Goal: Communication & Community: Answer question/provide support

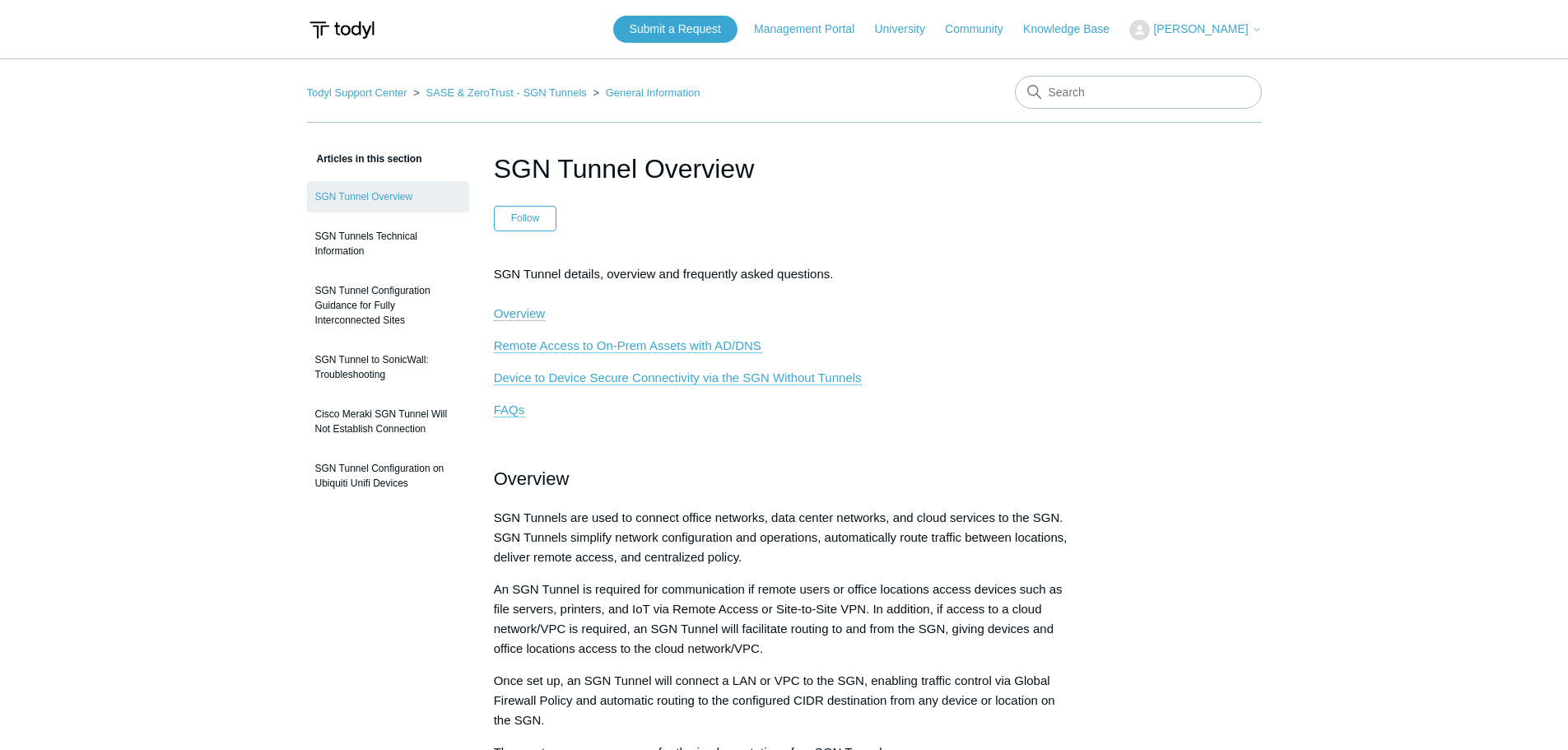
click at [1232, 27] on span "[PERSON_NAME]" at bounding box center [1200, 28] width 95 height 13
click at [1219, 59] on link "My Support Requests" at bounding box center [1210, 64] width 161 height 28
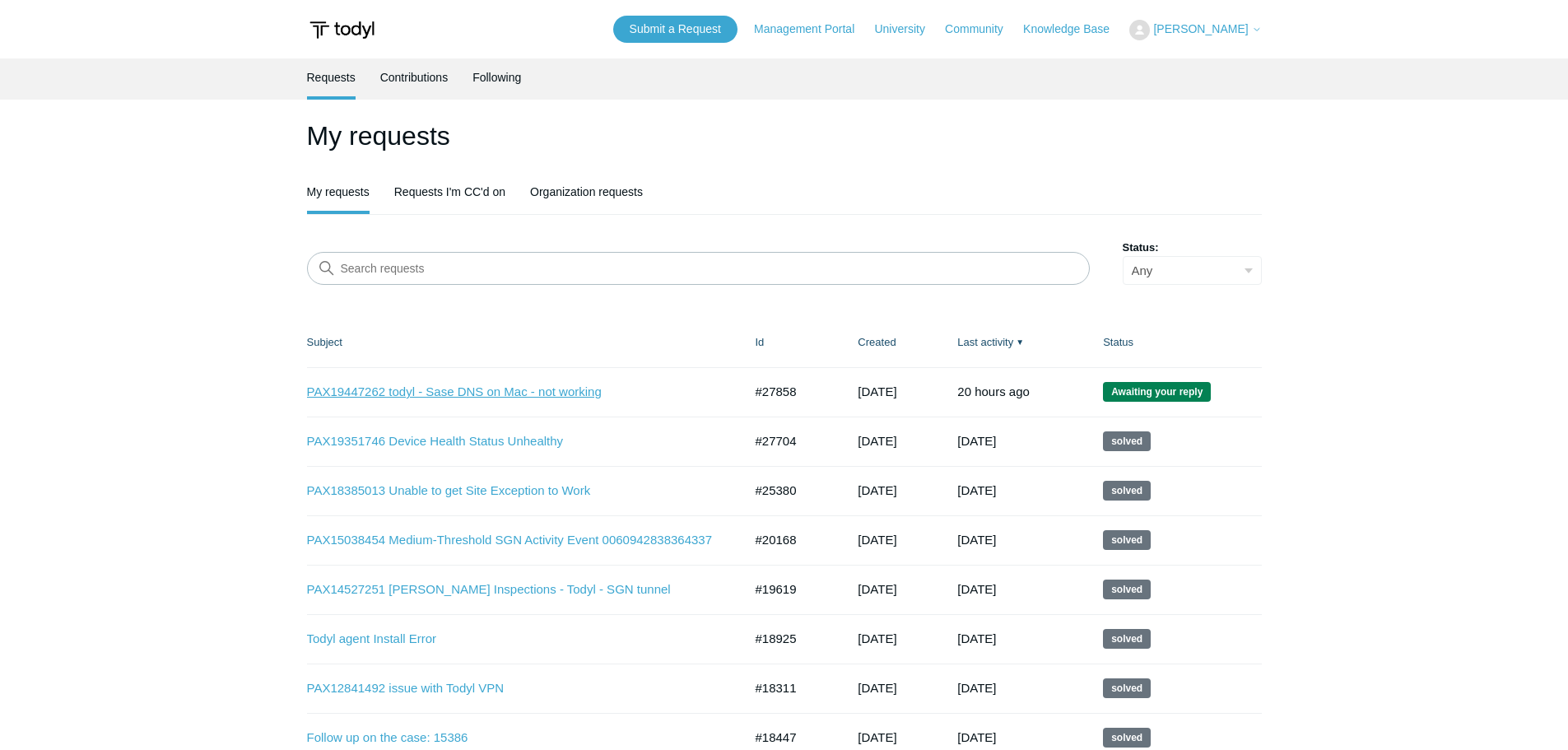
click at [561, 394] on link "PAX19447262 todyl - Sase DNS on Mac - not working" at bounding box center [513, 391] width 412 height 19
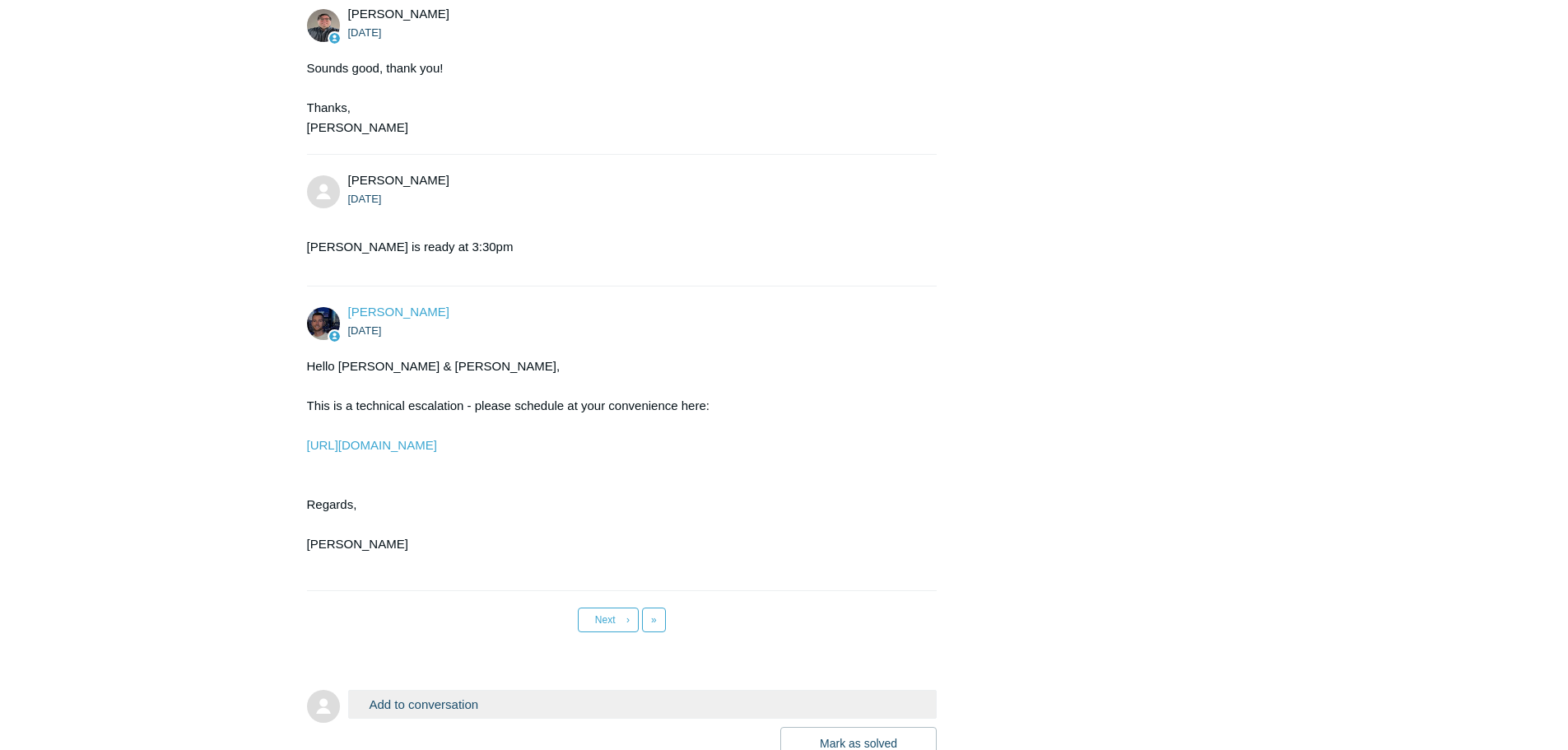
scroll to position [29101, 0]
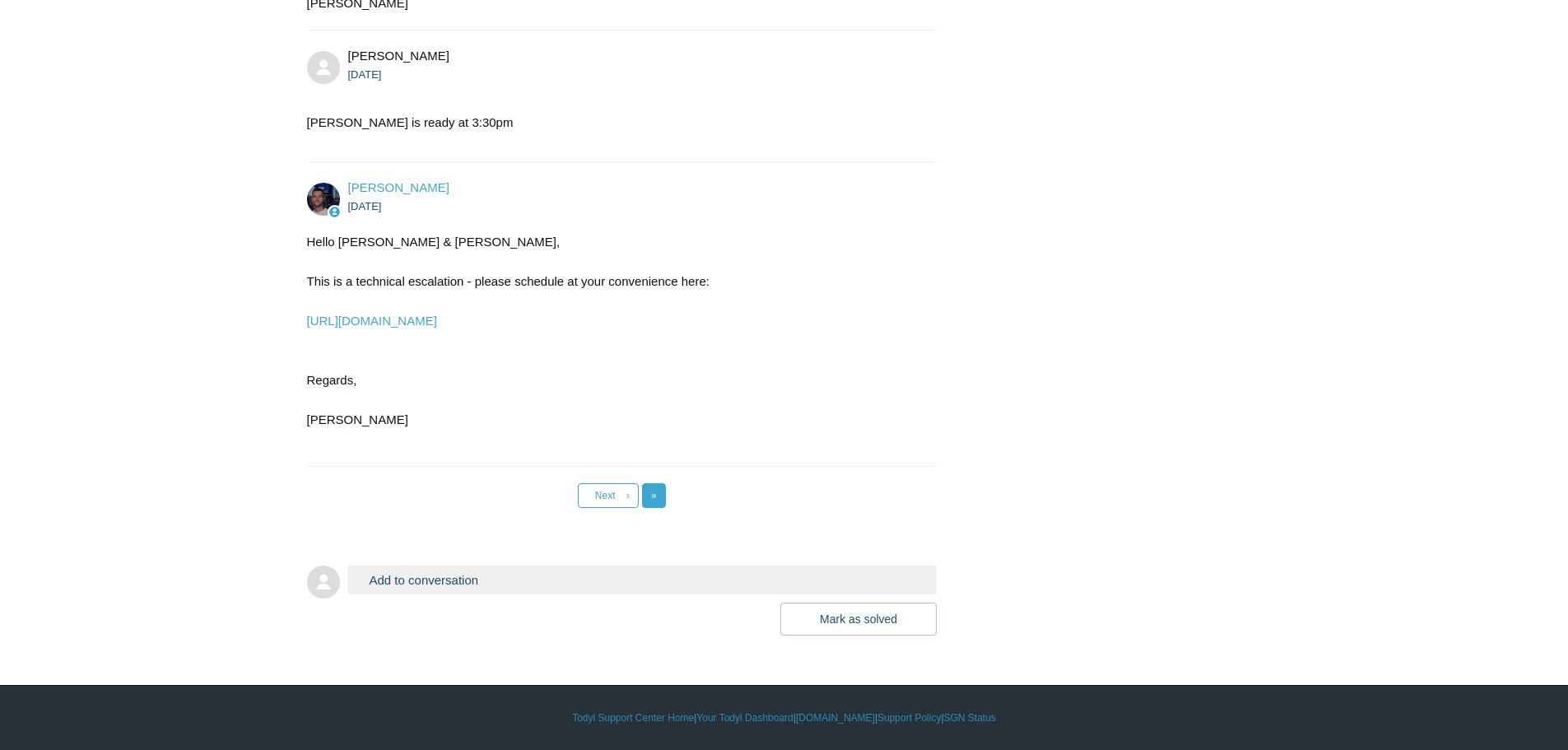
click at [657, 499] on link "Last »" at bounding box center [654, 495] width 24 height 25
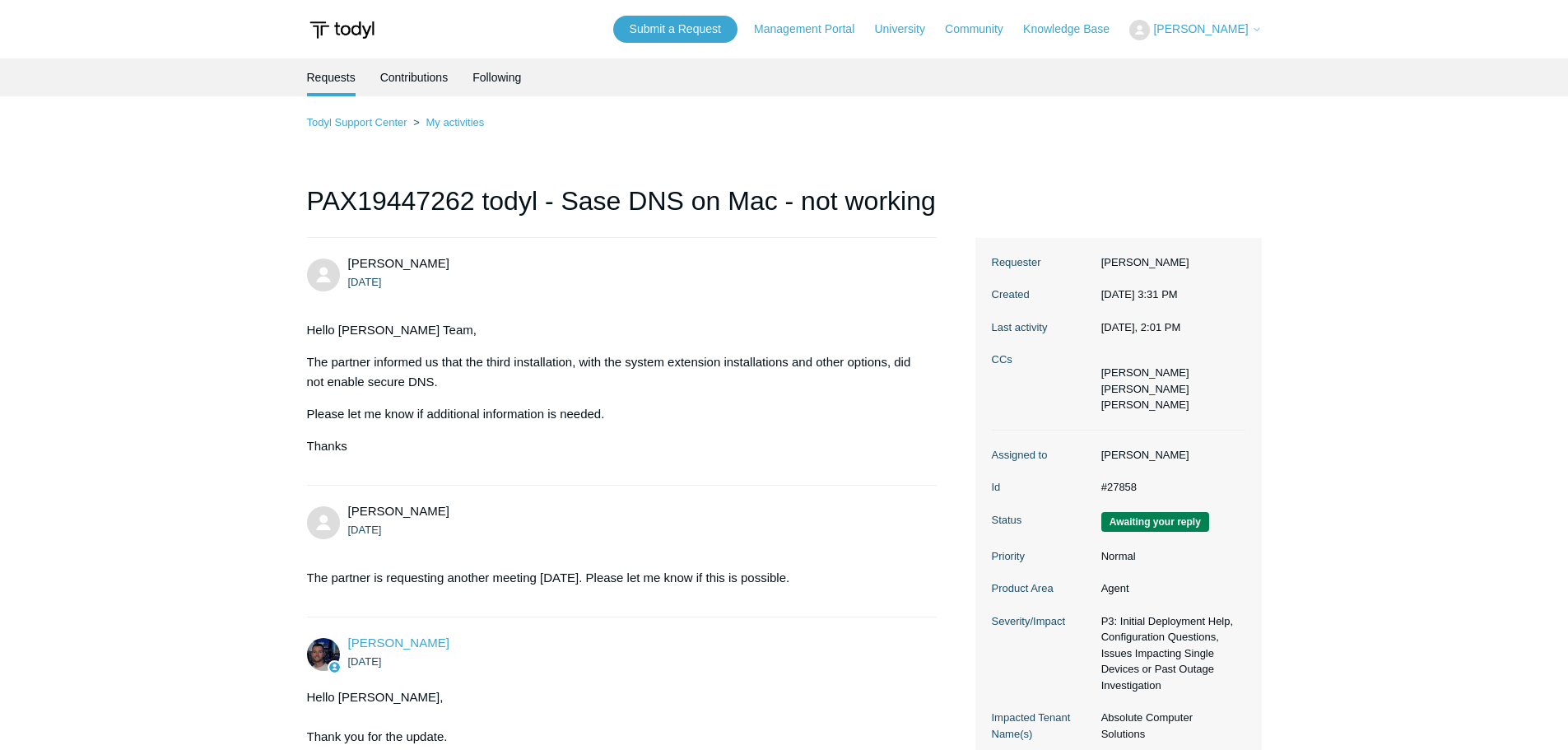
click at [1178, 28] on span "[PERSON_NAME]" at bounding box center [1200, 28] width 95 height 13
click at [1176, 57] on link "My Support Requests" at bounding box center [1210, 64] width 161 height 28
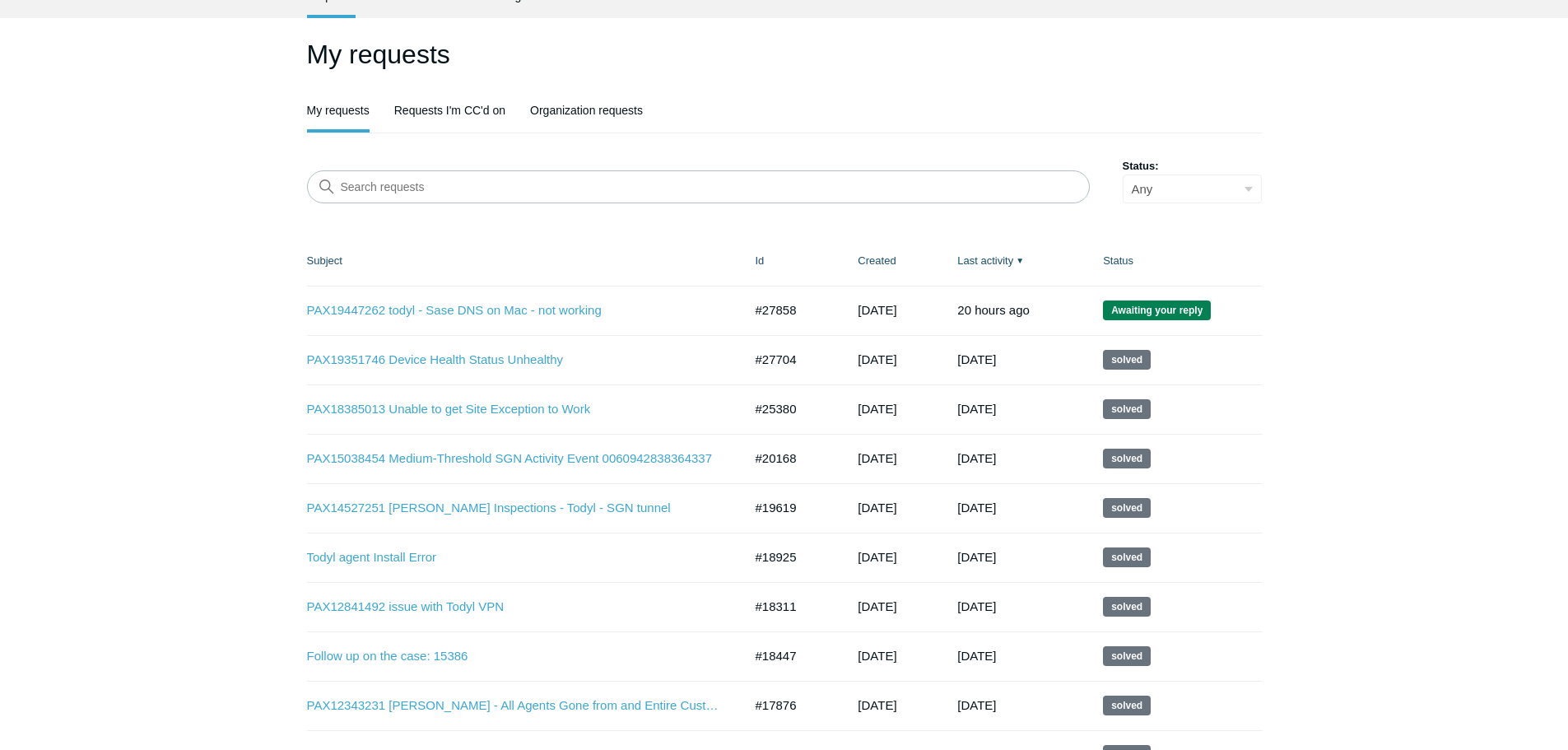
scroll to position [165, 0]
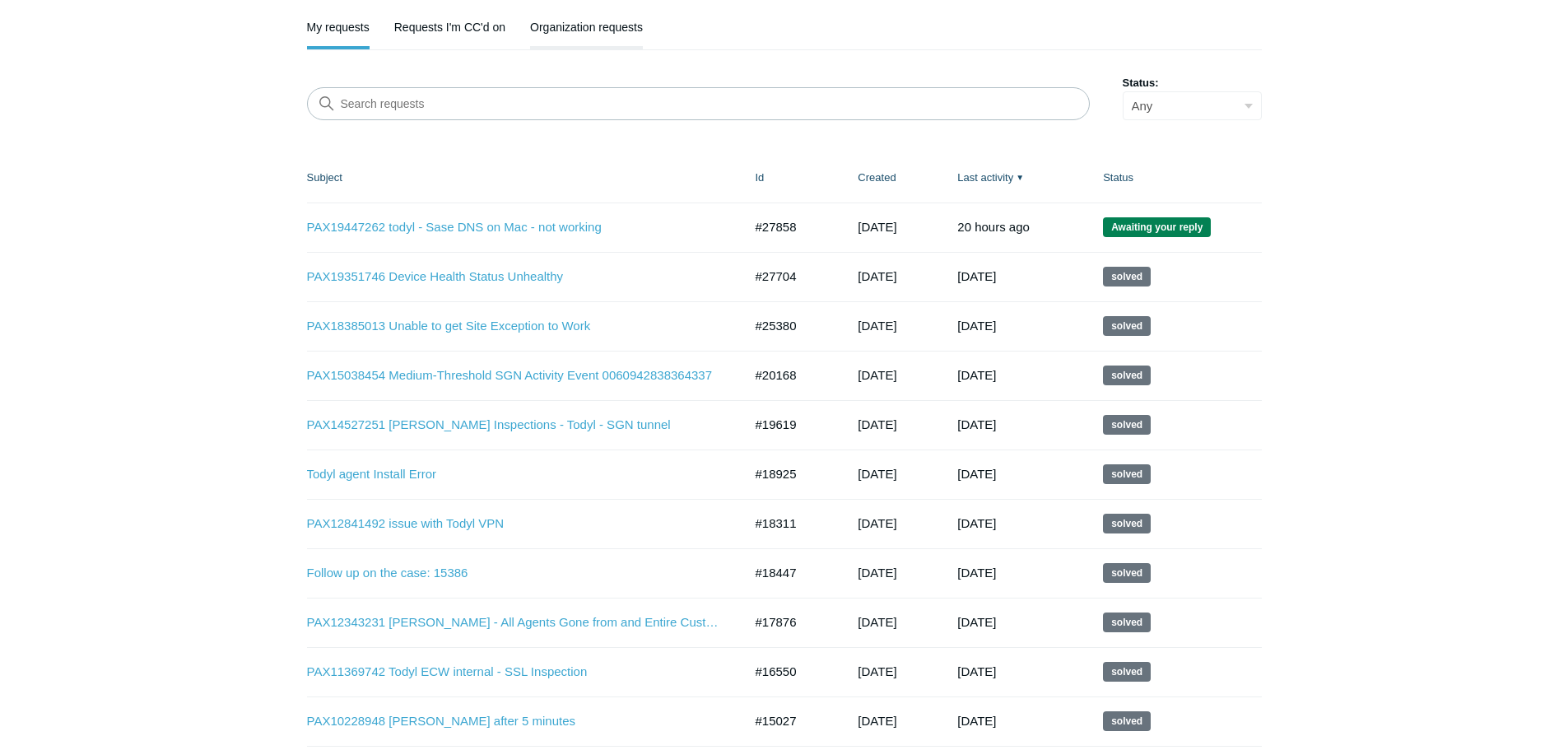
click at [608, 34] on link "Organization requests" at bounding box center [585, 25] width 113 height 34
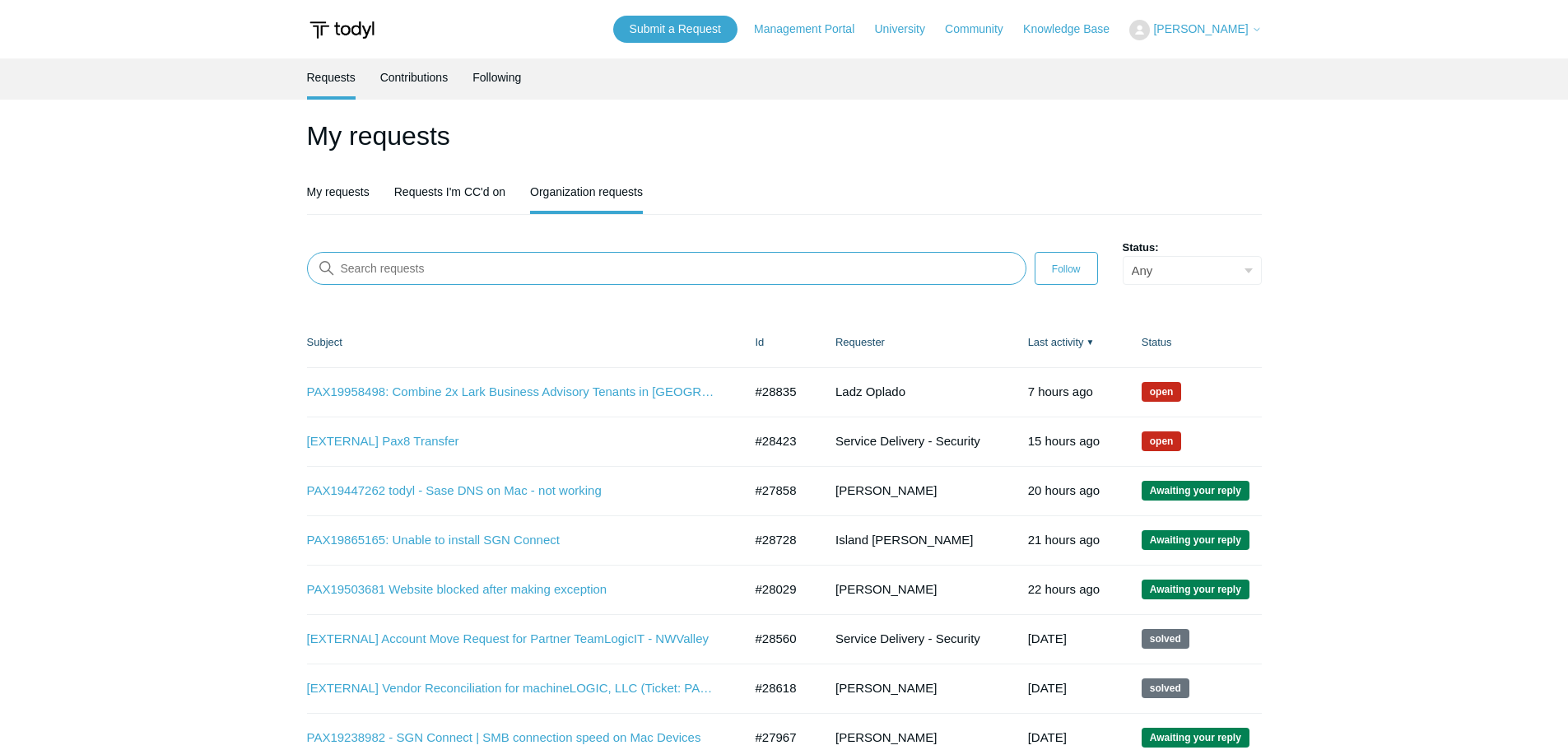
click at [487, 271] on input "Search requests" at bounding box center [667, 269] width 720 height 33
paste input "28029"
type input "28029"
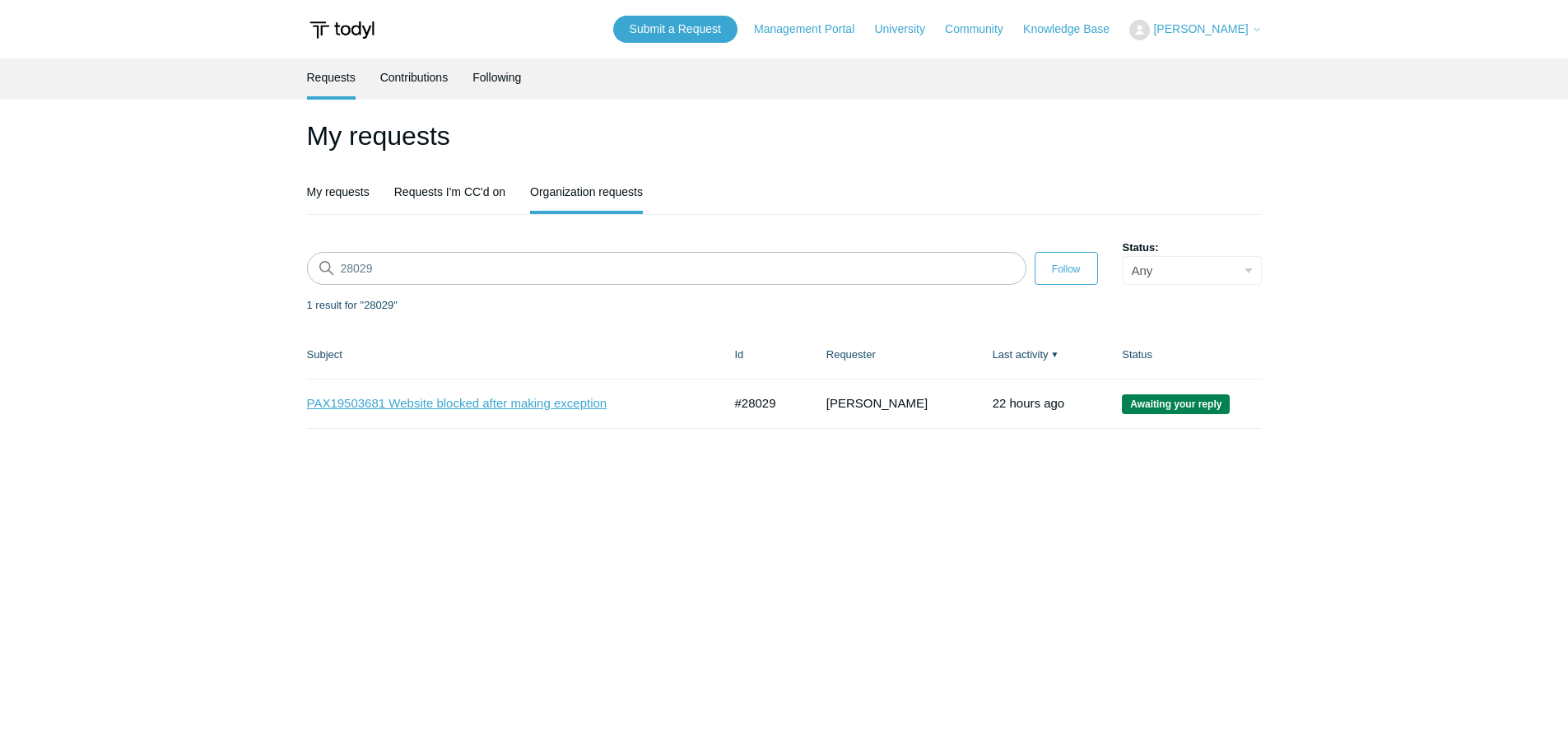
click at [500, 405] on link "PAX19503681 Website blocked after making exception" at bounding box center [502, 403] width 391 height 19
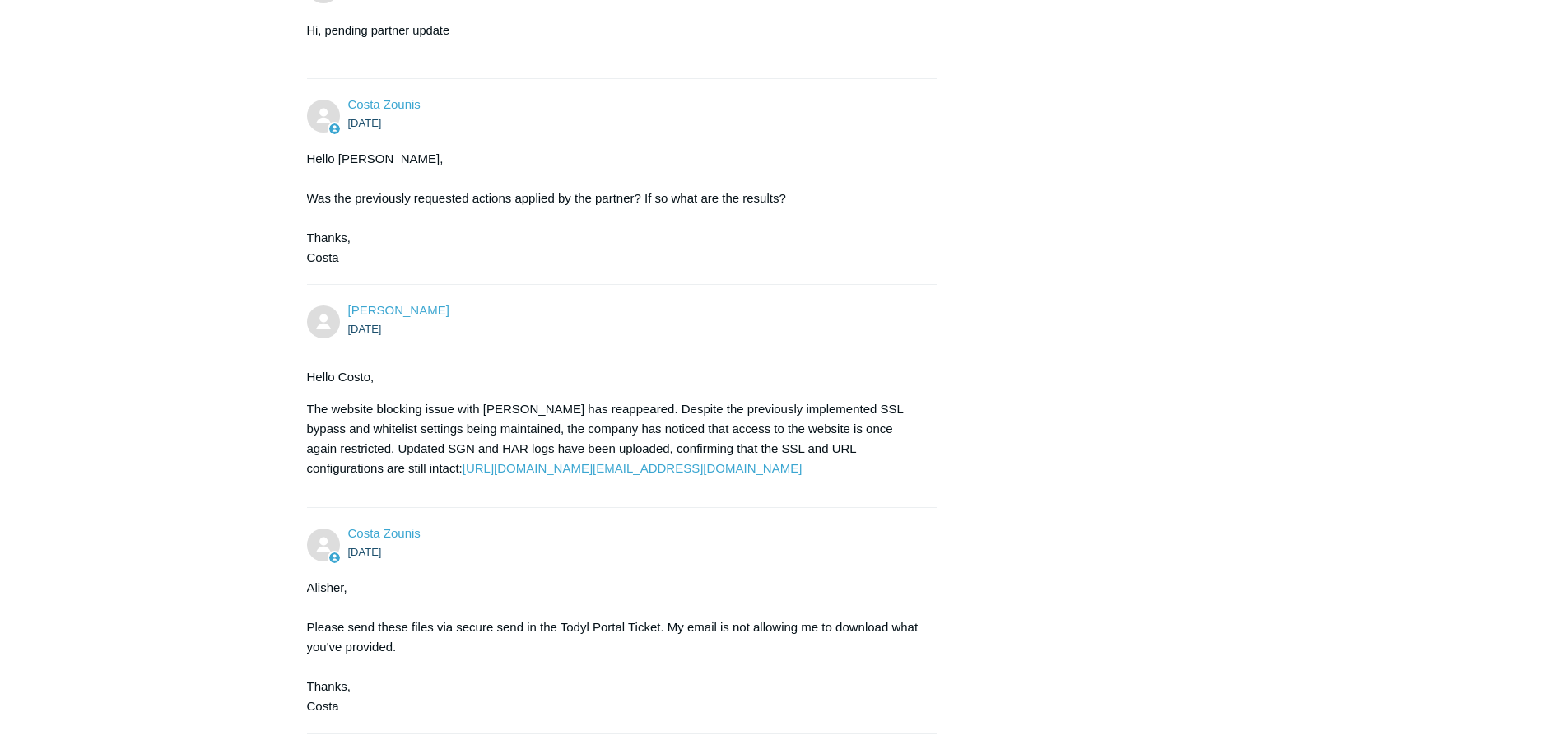
scroll to position [1717, 0]
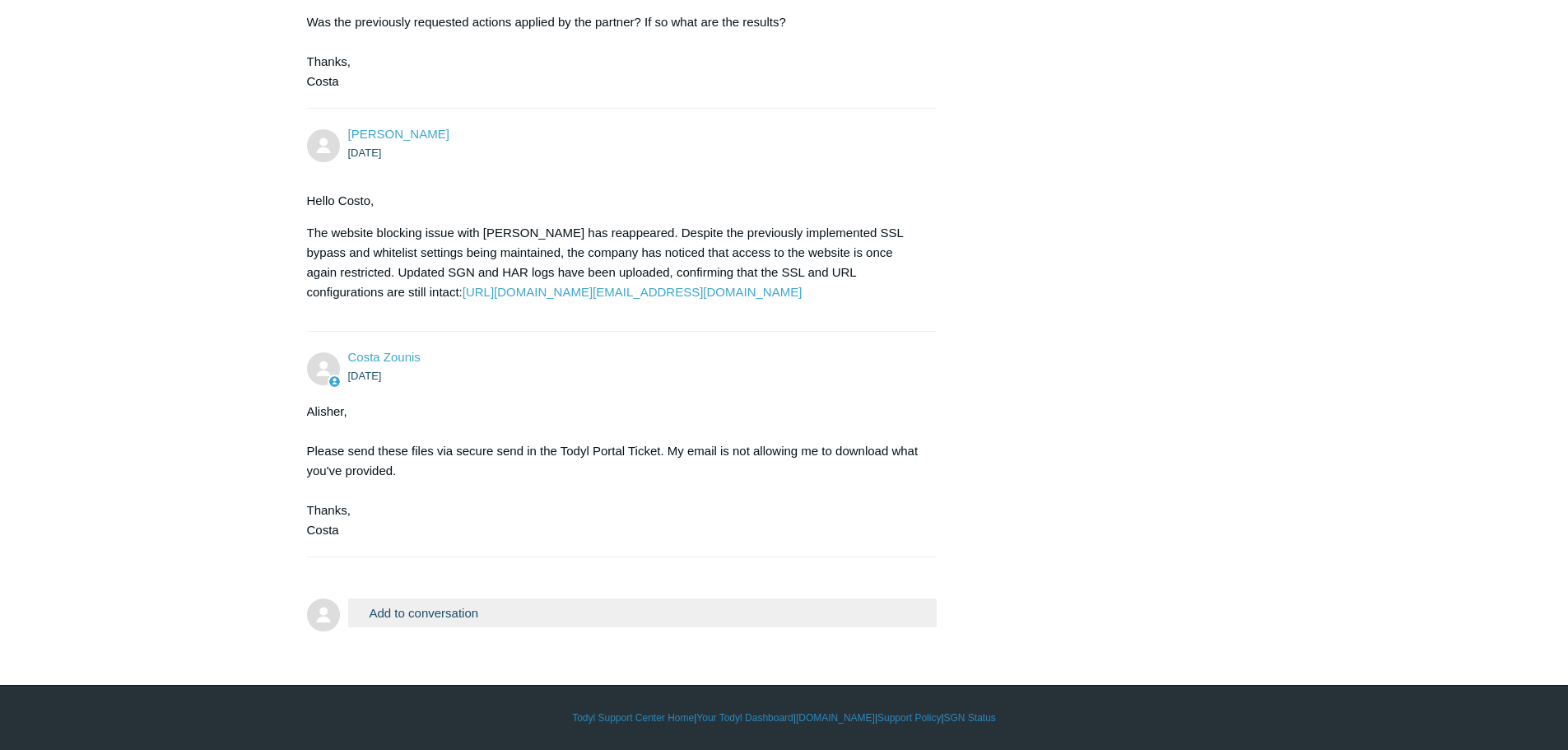
click at [523, 601] on button "Add to conversation" at bounding box center [642, 612] width 589 height 28
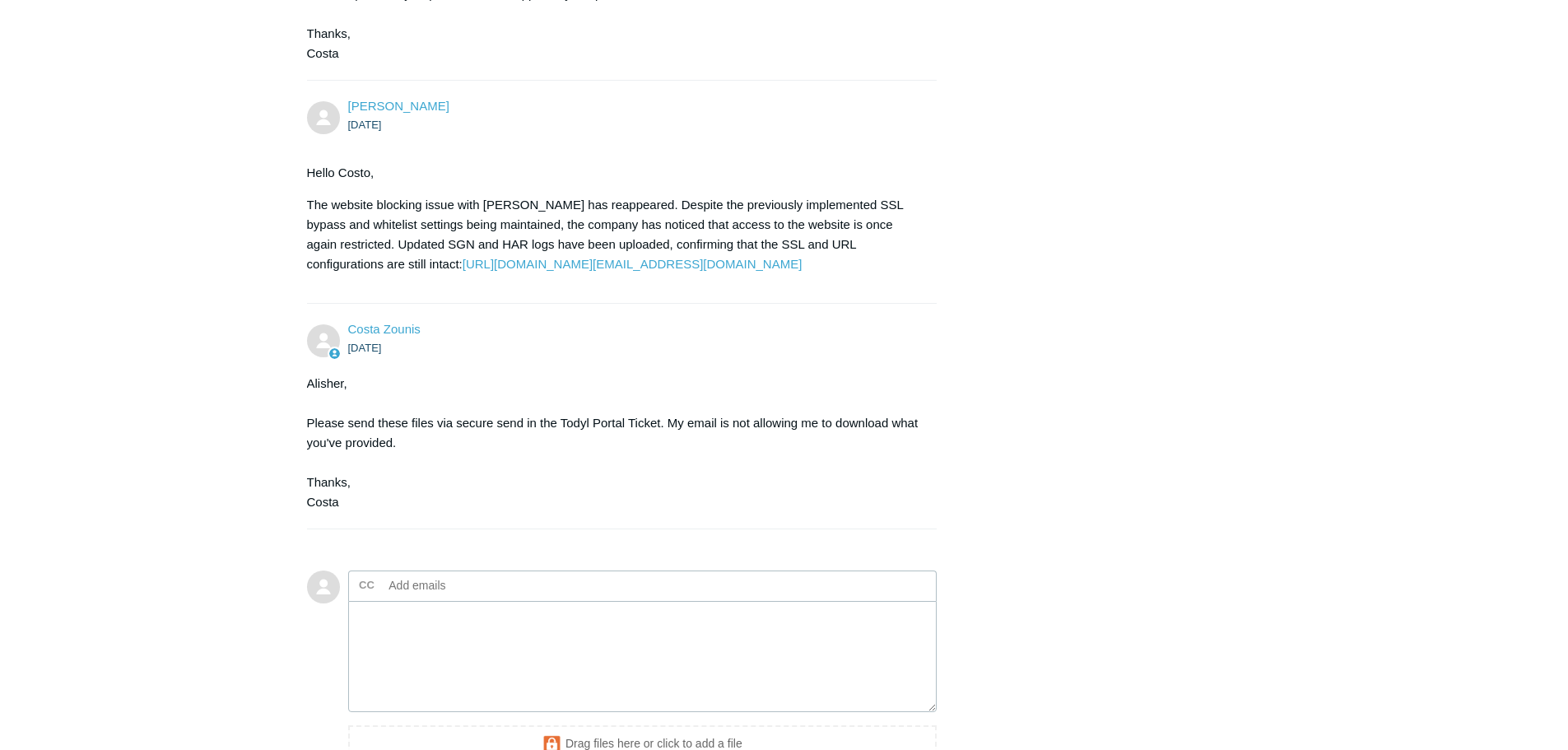
scroll to position [1681, 0]
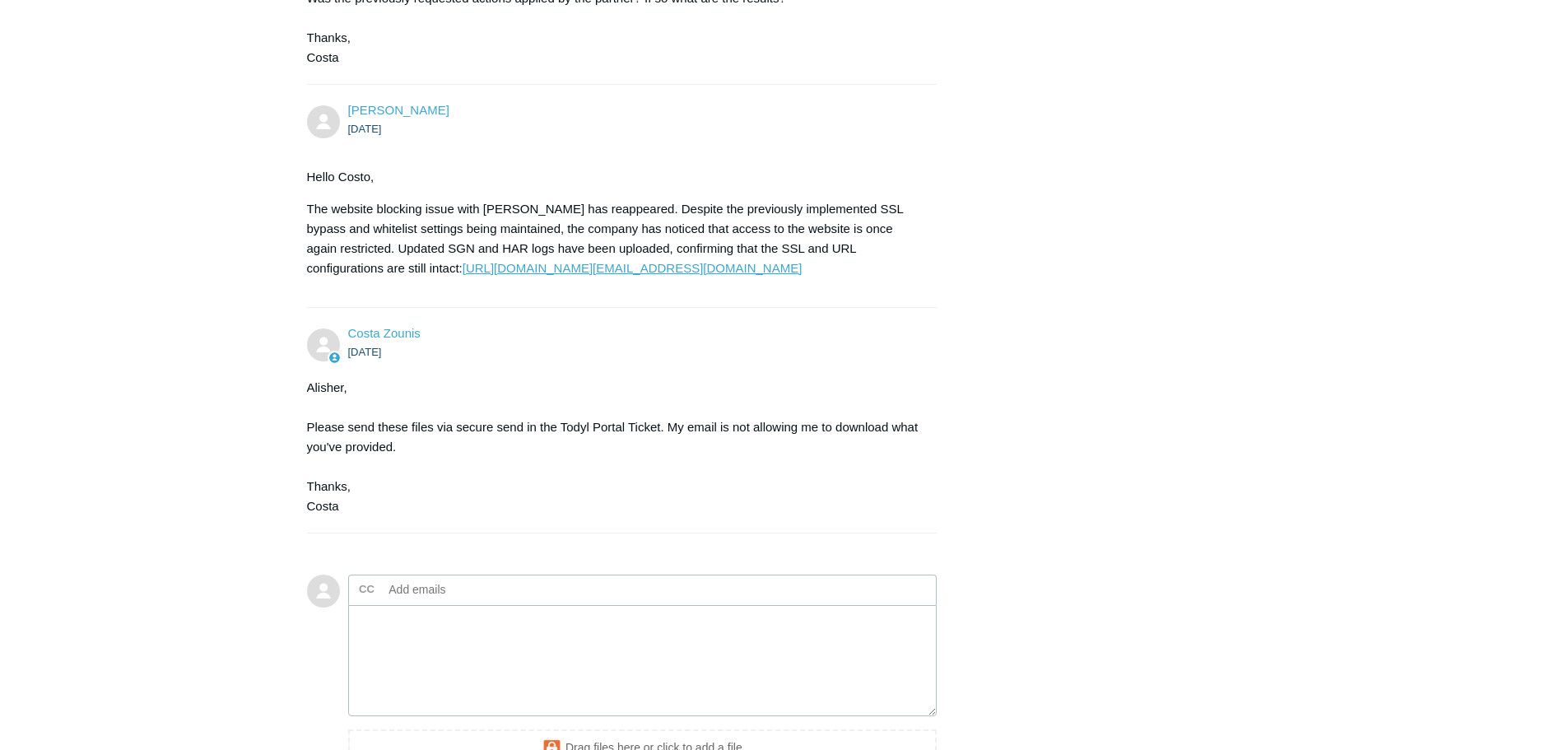
click at [463, 275] on link "https://pax8-my.sharepoint.com/:f:/p/aquartley/Etq4G0jP7PRNjeMPmUszEiMBg8mr3dFN…" at bounding box center [632, 268] width 340 height 14
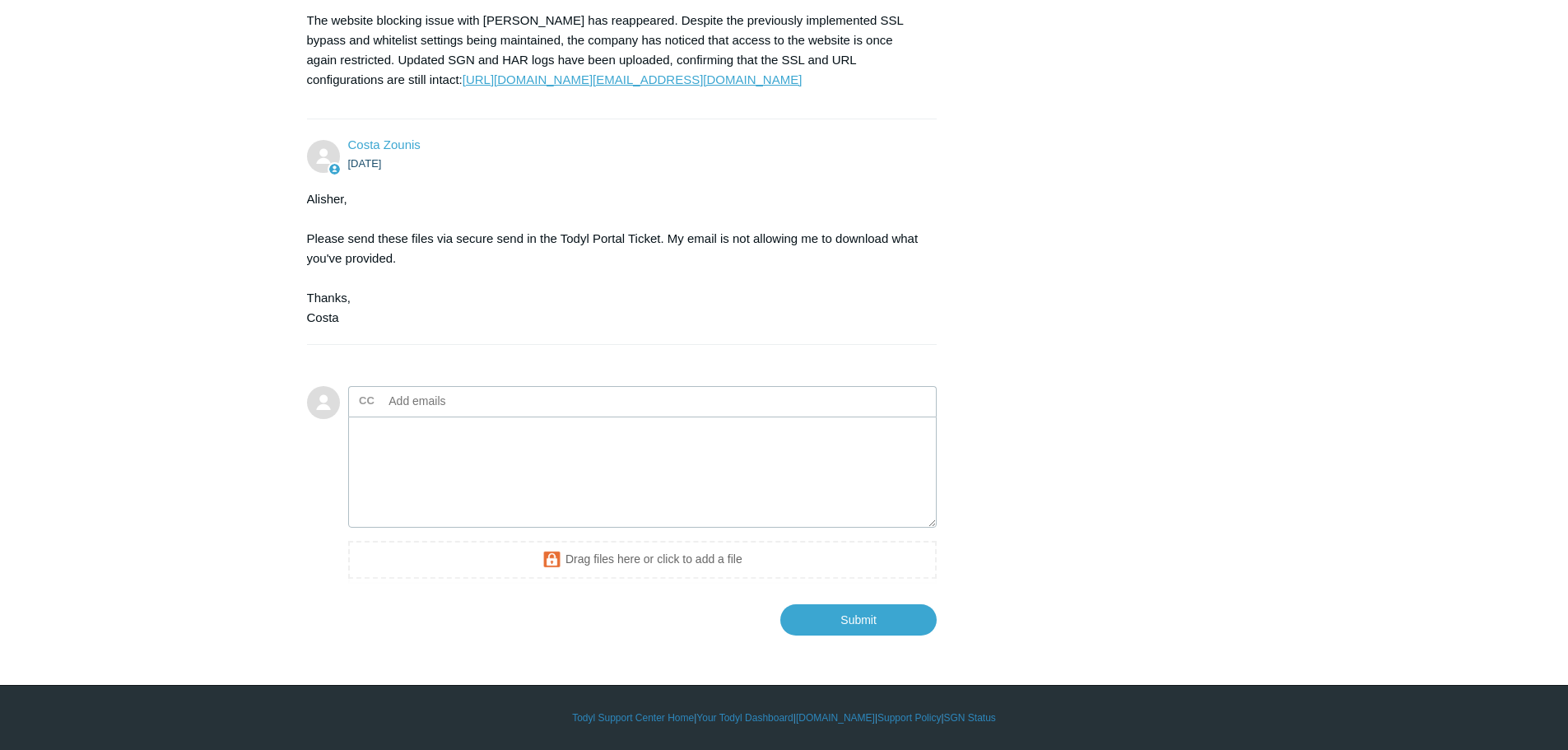
scroll to position [1927, 0]
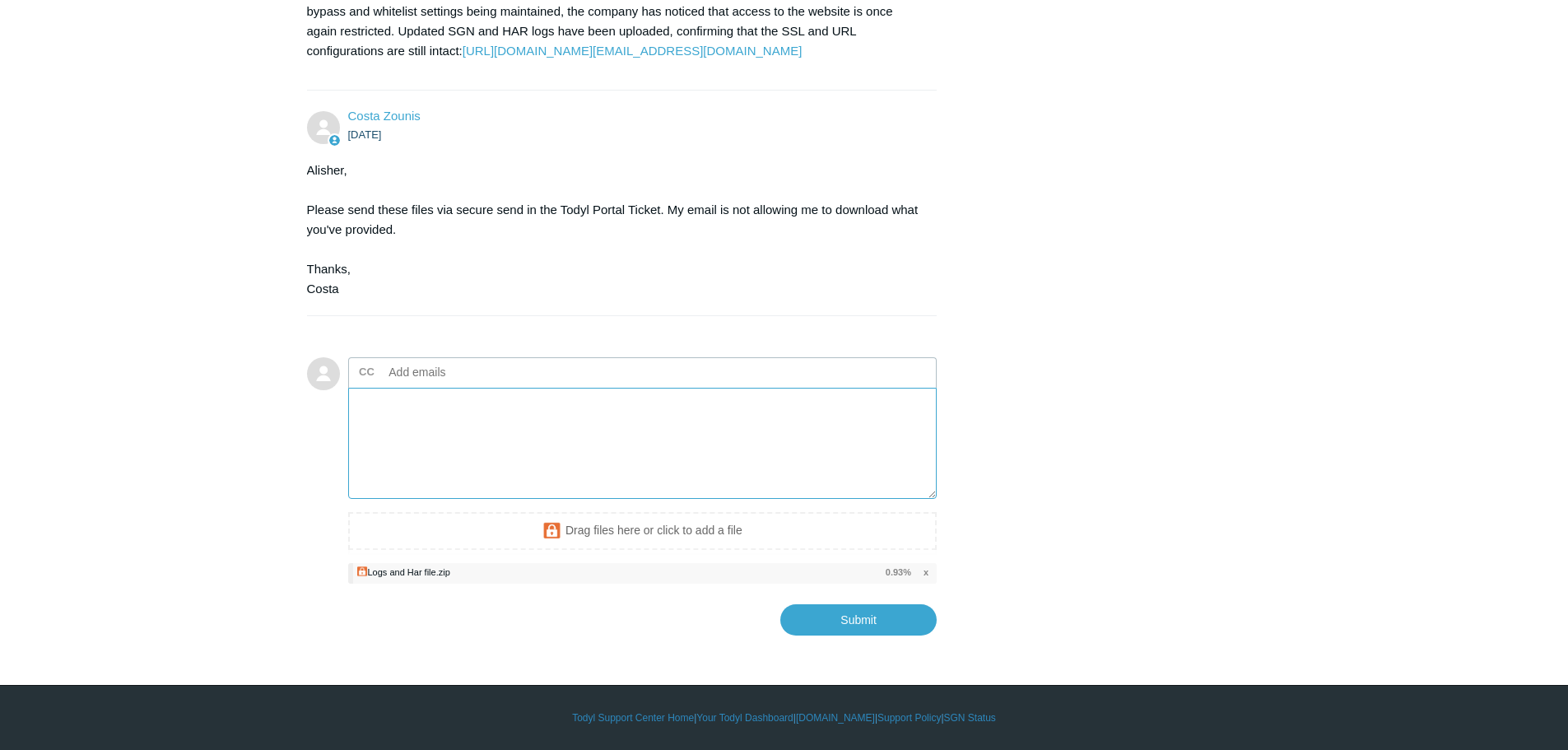
click at [604, 443] on textarea "Add your reply" at bounding box center [642, 442] width 589 height 111
drag, startPoint x: 505, startPoint y: 463, endPoint x: 493, endPoint y: 463, distance: 12.0
click at [493, 463] on textarea "Hello, Ok uploaded the logs and har file." at bounding box center [642, 442] width 589 height 111
click at [857, 635] on input "Submit" at bounding box center [858, 619] width 156 height 33
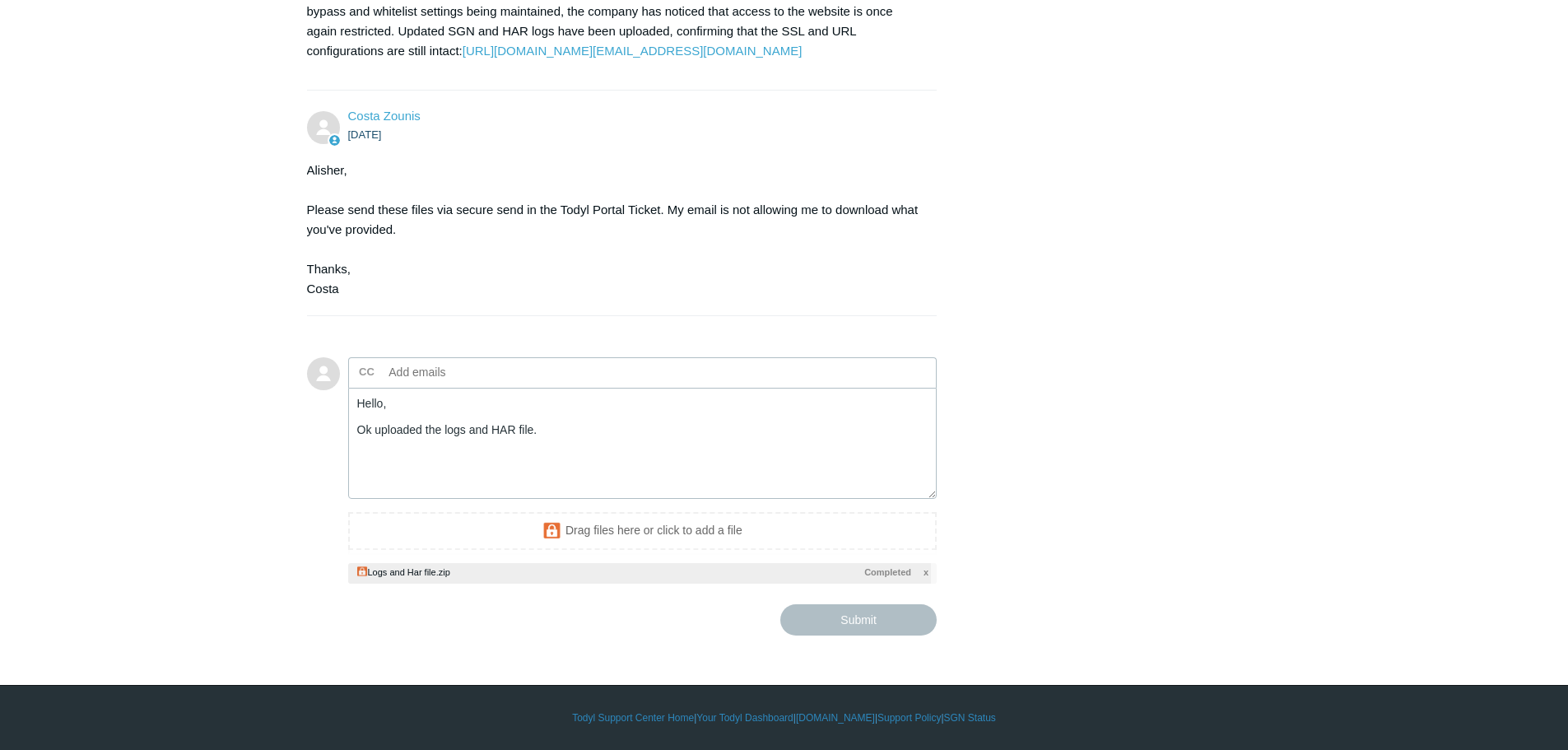
type textarea "Hello, Ok uploaded the logs and HAR file. This ticket includes a secure attachm…"
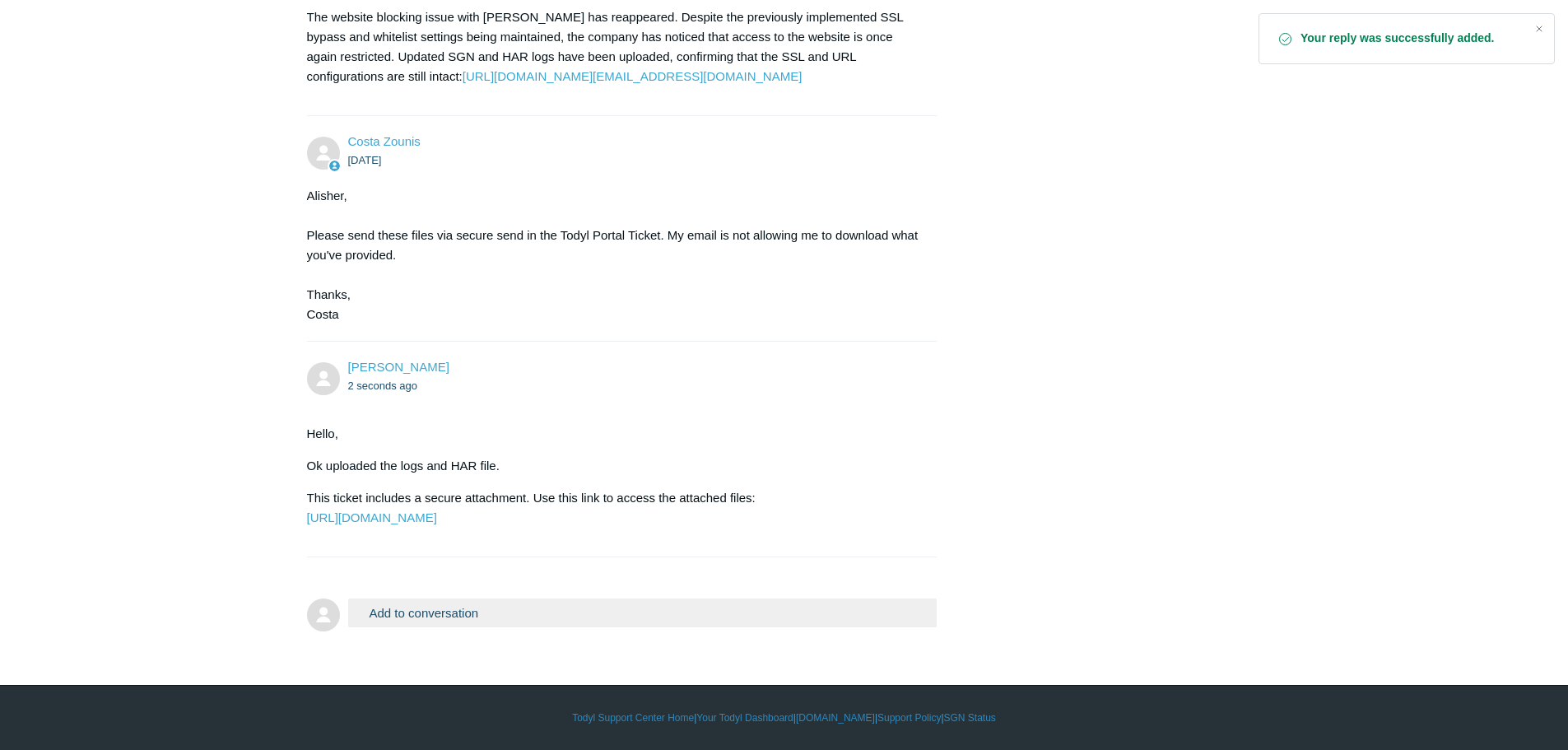
scroll to position [1972, 0]
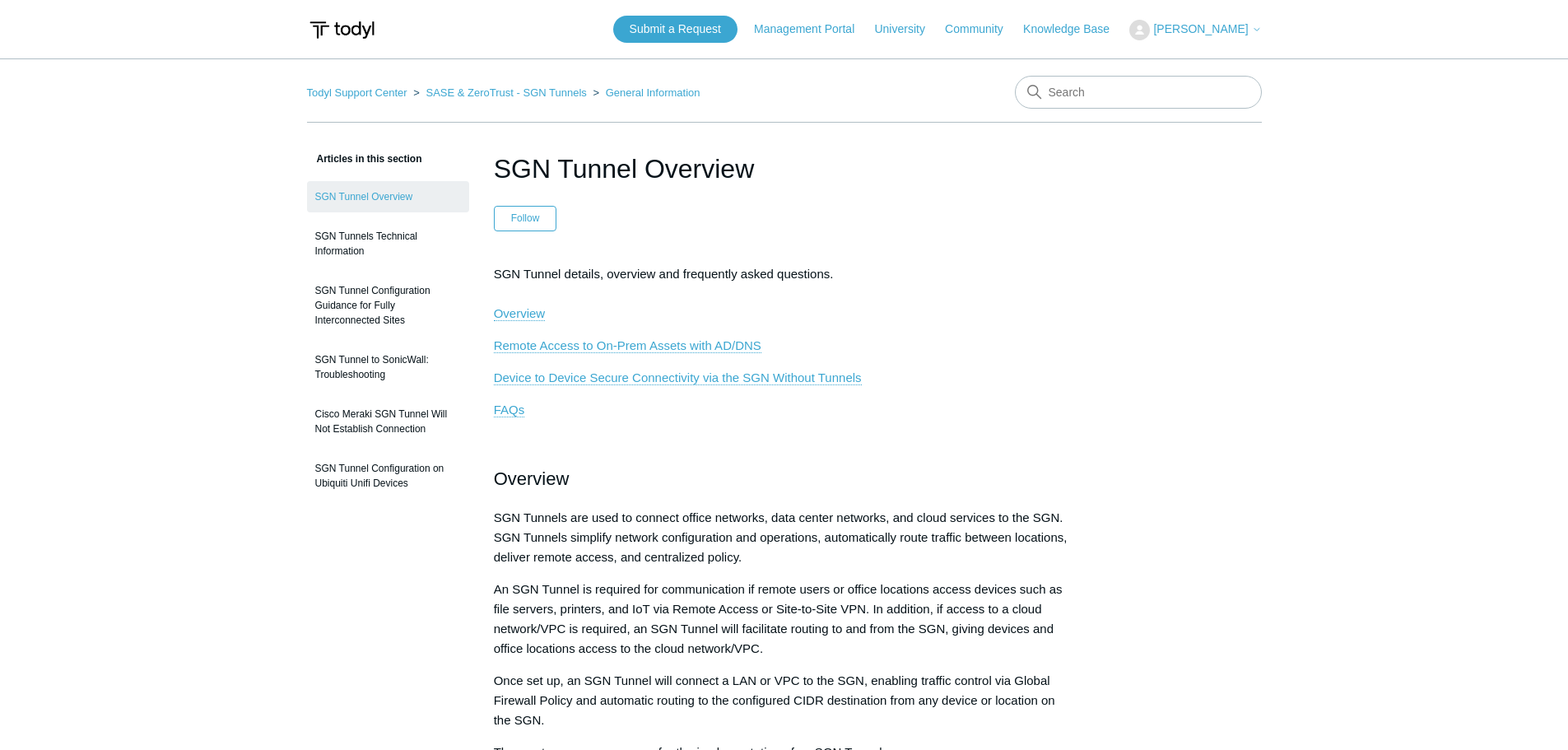
click at [1149, 21] on img at bounding box center [1138, 29] width 21 height 21
click at [1190, 53] on link "My Support Requests" at bounding box center [1210, 64] width 161 height 28
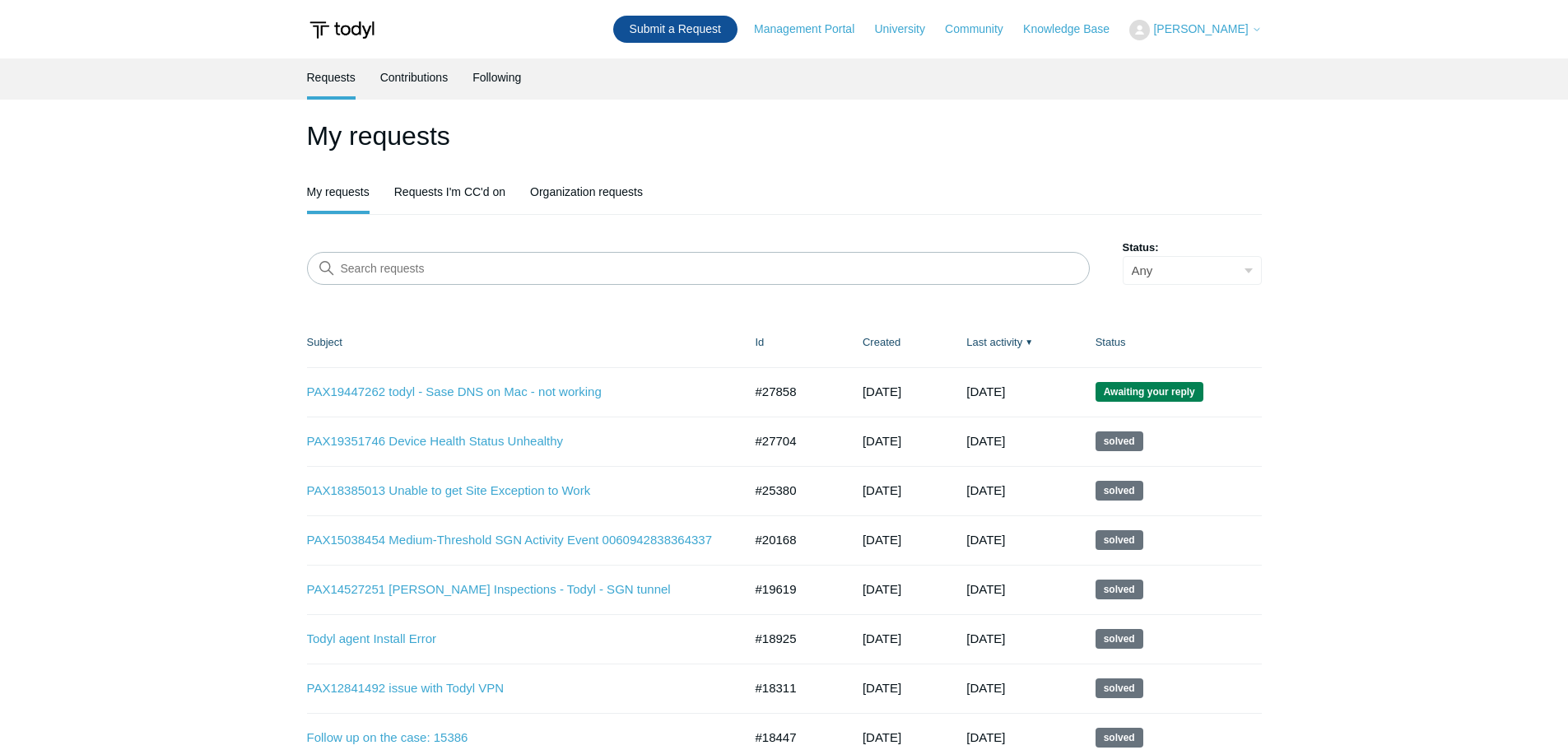
click at [698, 33] on link "Submit a Request" at bounding box center [675, 29] width 125 height 27
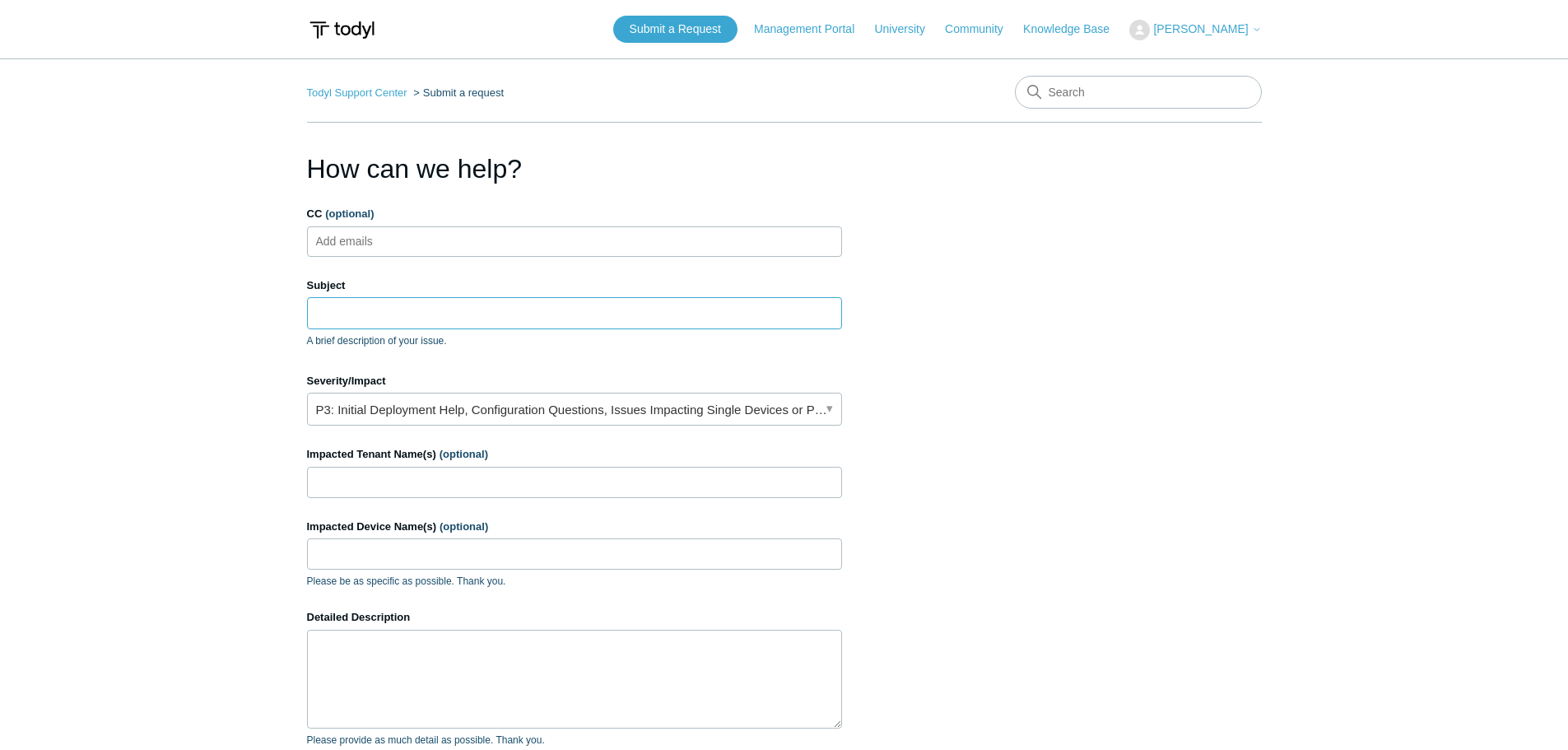
click at [352, 313] on input "Subject" at bounding box center [575, 313] width 535 height 31
paste input "Todyl - Endpoint security degraded"
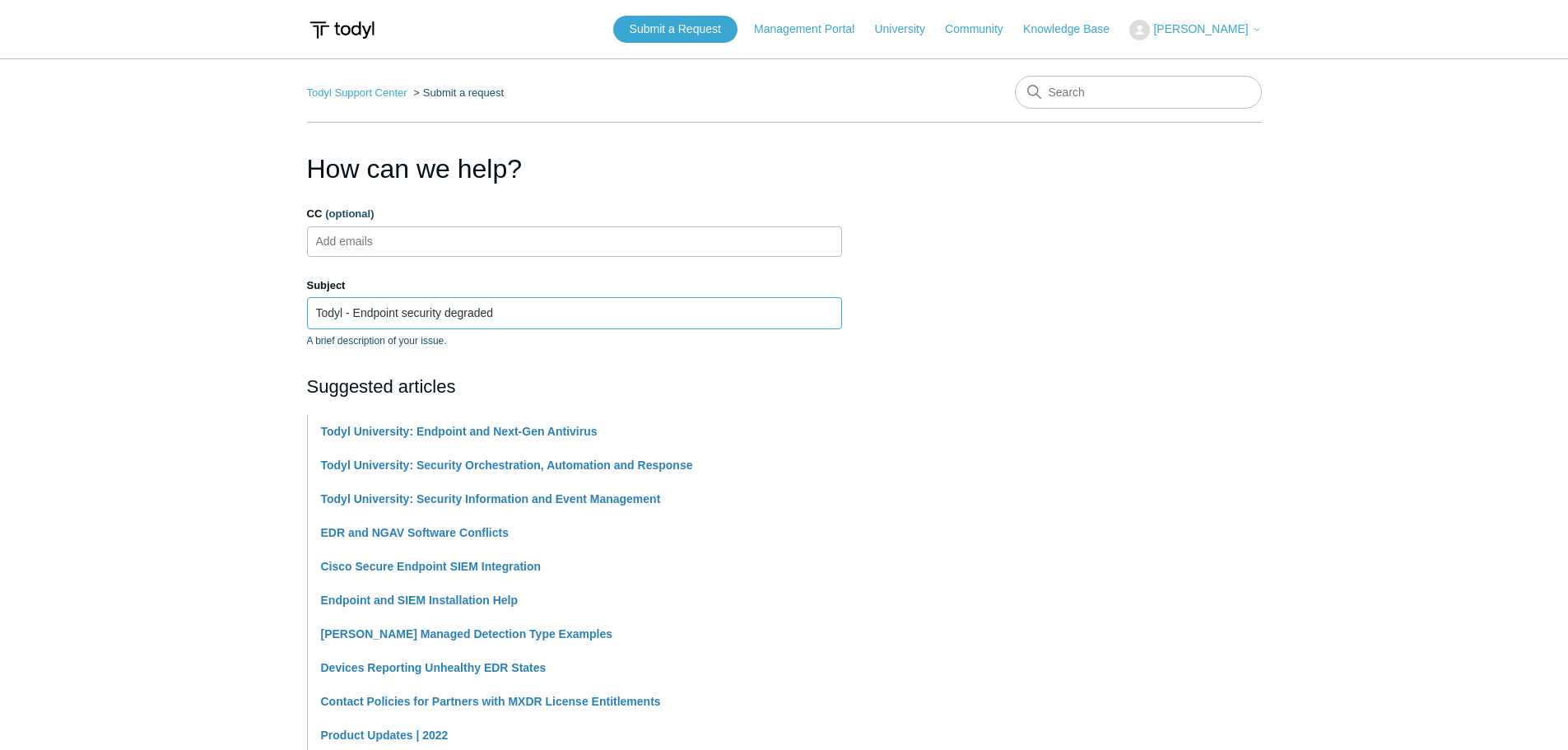
click at [314, 315] on input "Todyl - Endpoint security degraded" at bounding box center [575, 313] width 535 height 31
paste input "PAX19818700"
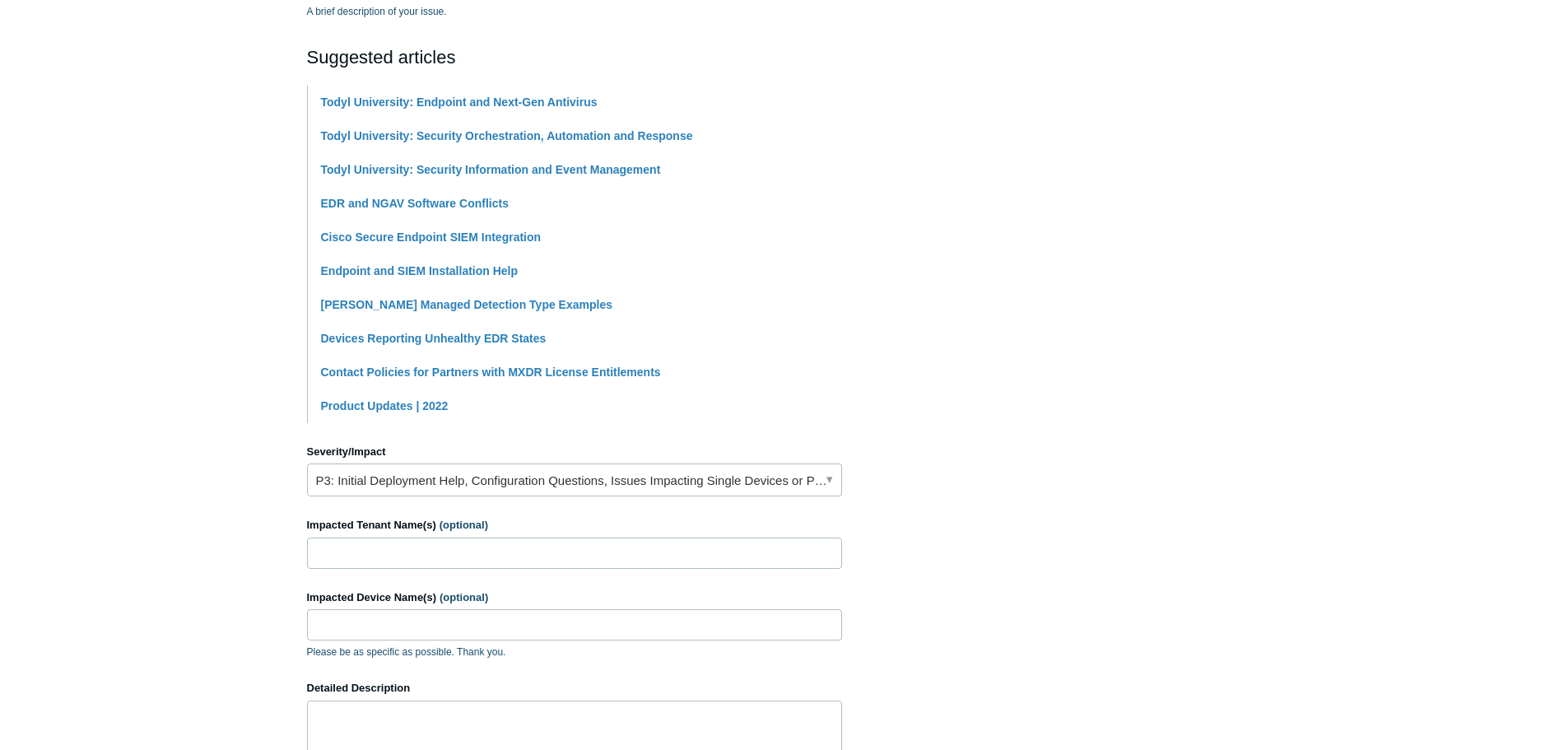
scroll to position [575, 0]
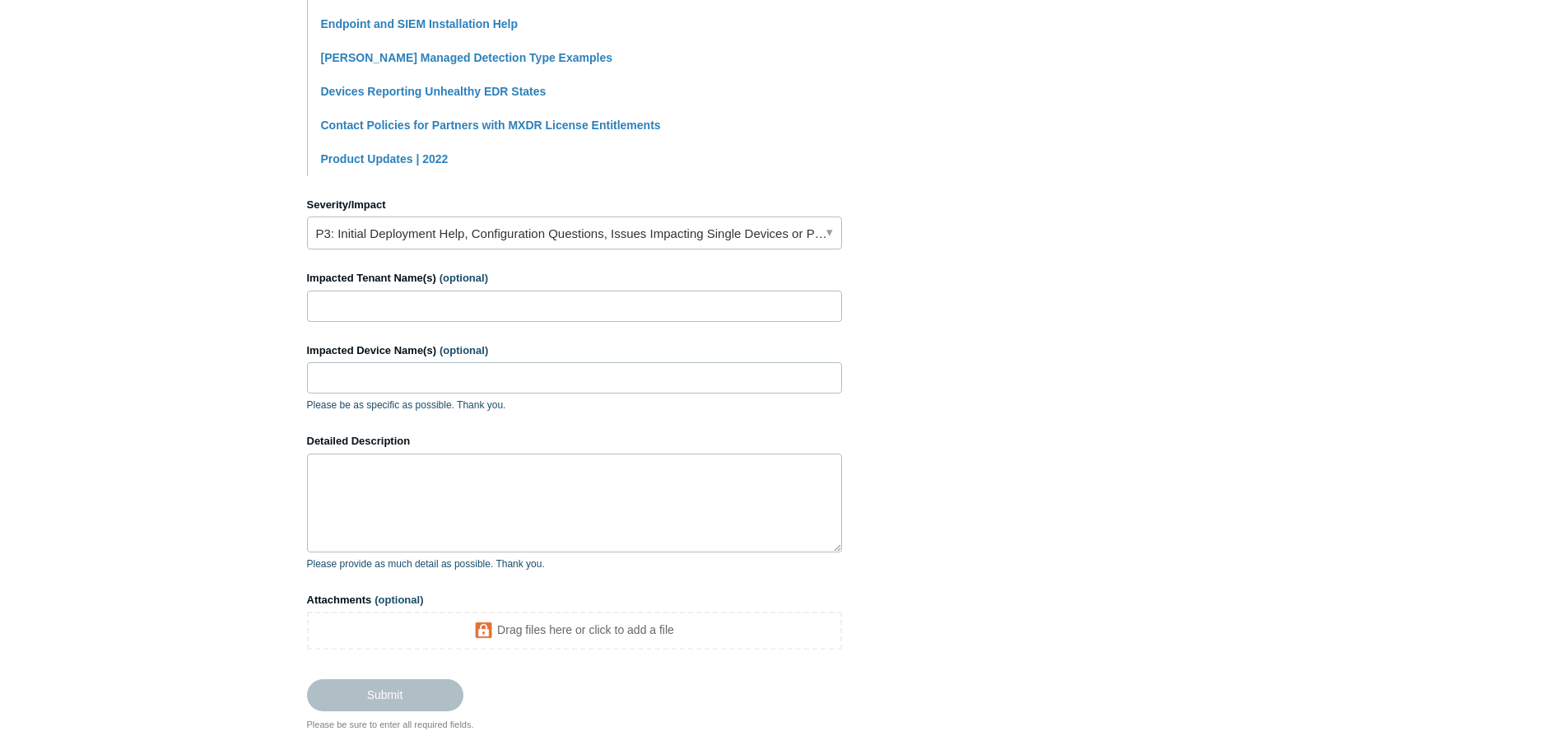
type input "PAX19818700 Todyl - Endpoint security degraded"
click at [377, 300] on input "Impacted Tenant Name(s) (optional)" at bounding box center [575, 306] width 535 height 31
click at [407, 381] on input "Impacted Device Name(s) (optional)" at bounding box center [575, 377] width 535 height 31
paste input "PAX19818700"
type input "PAX19818700"
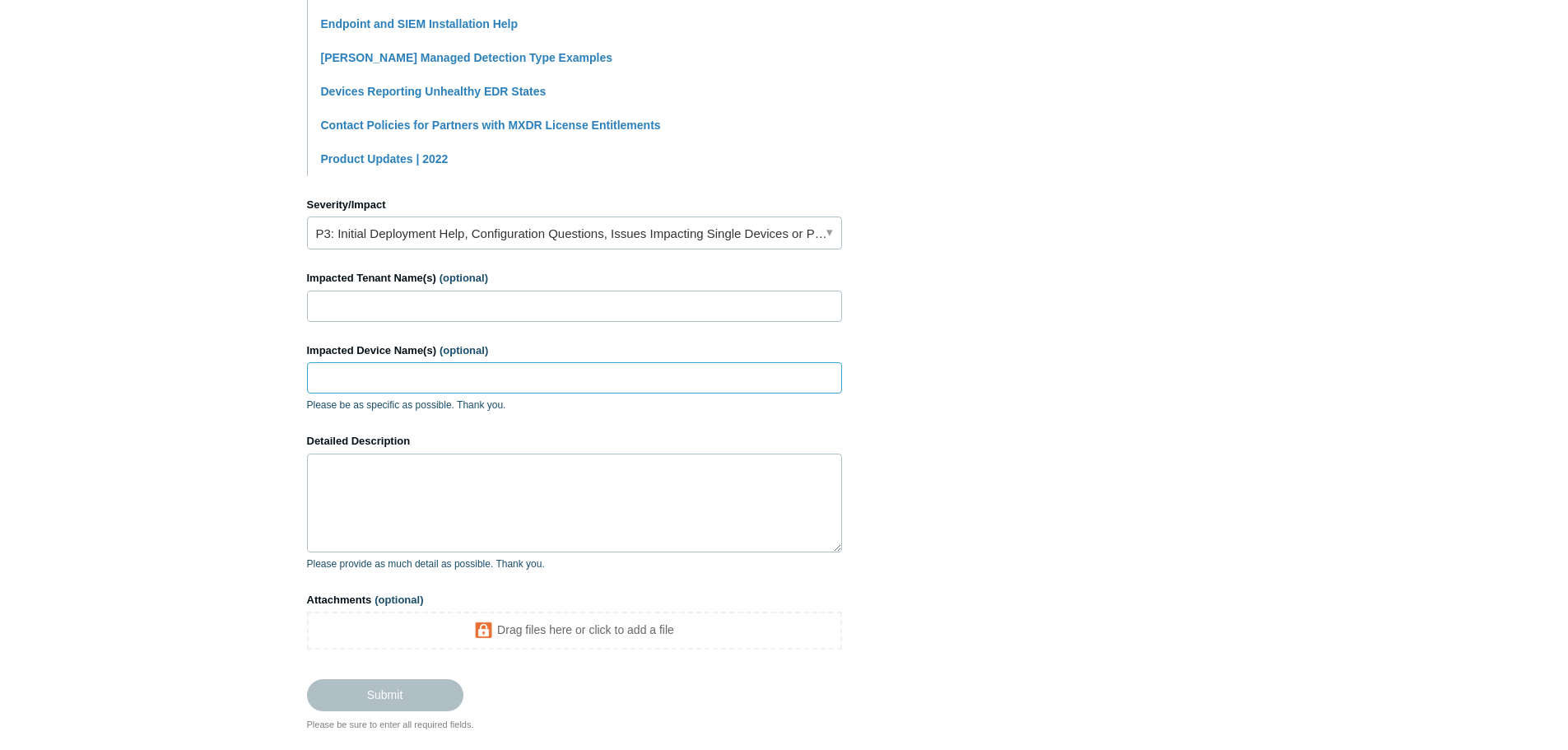
paste input "SadieBailey-LT-1"
type input "SadieBailey-LT-1"
click at [446, 492] on textarea "Detailed Description" at bounding box center [575, 502] width 535 height 99
click at [460, 503] on textarea "Hello Team, Our partner" at bounding box center [575, 502] width 535 height 99
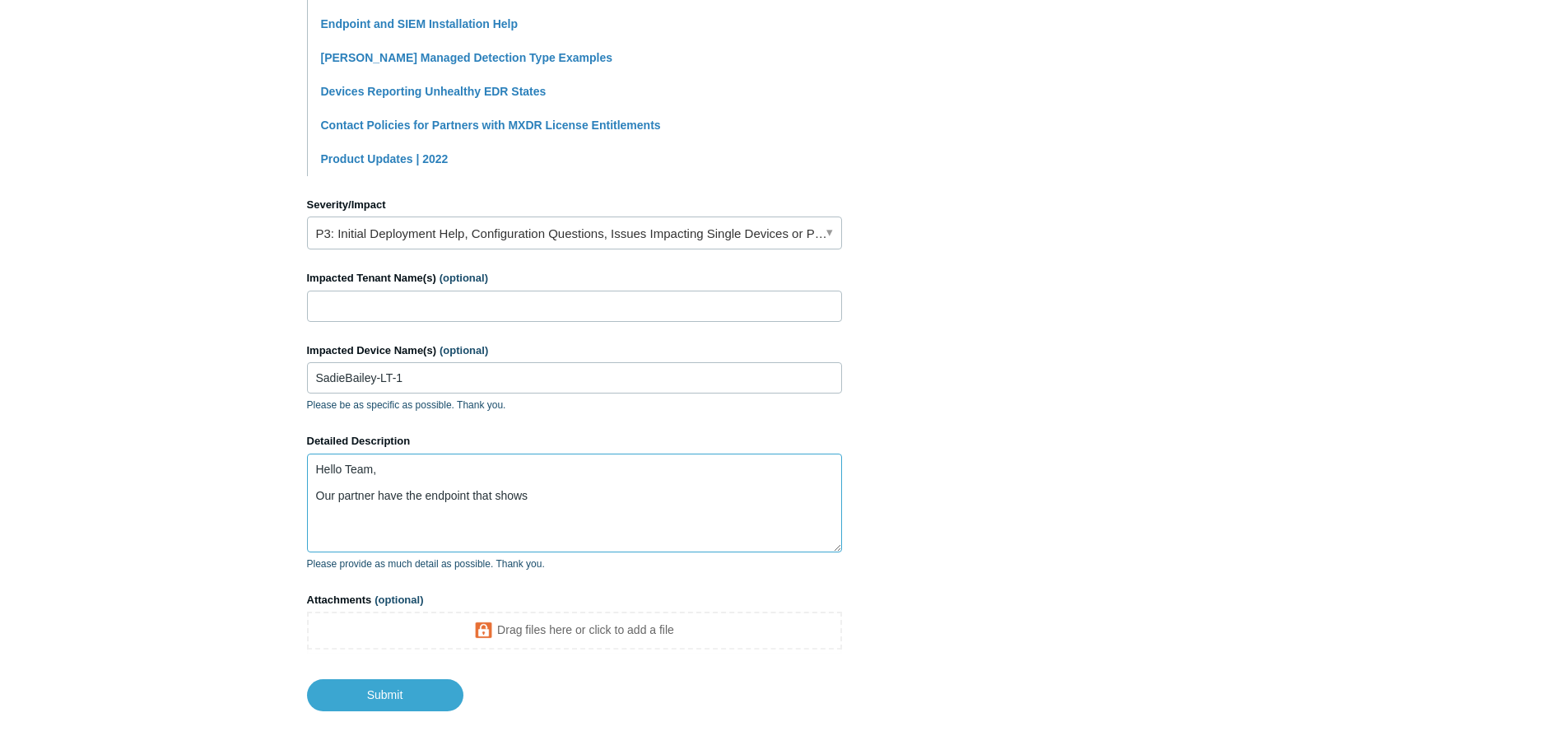
paste textarea "shows unhealthy, and we have tried rebooting, disabling security services, and …"
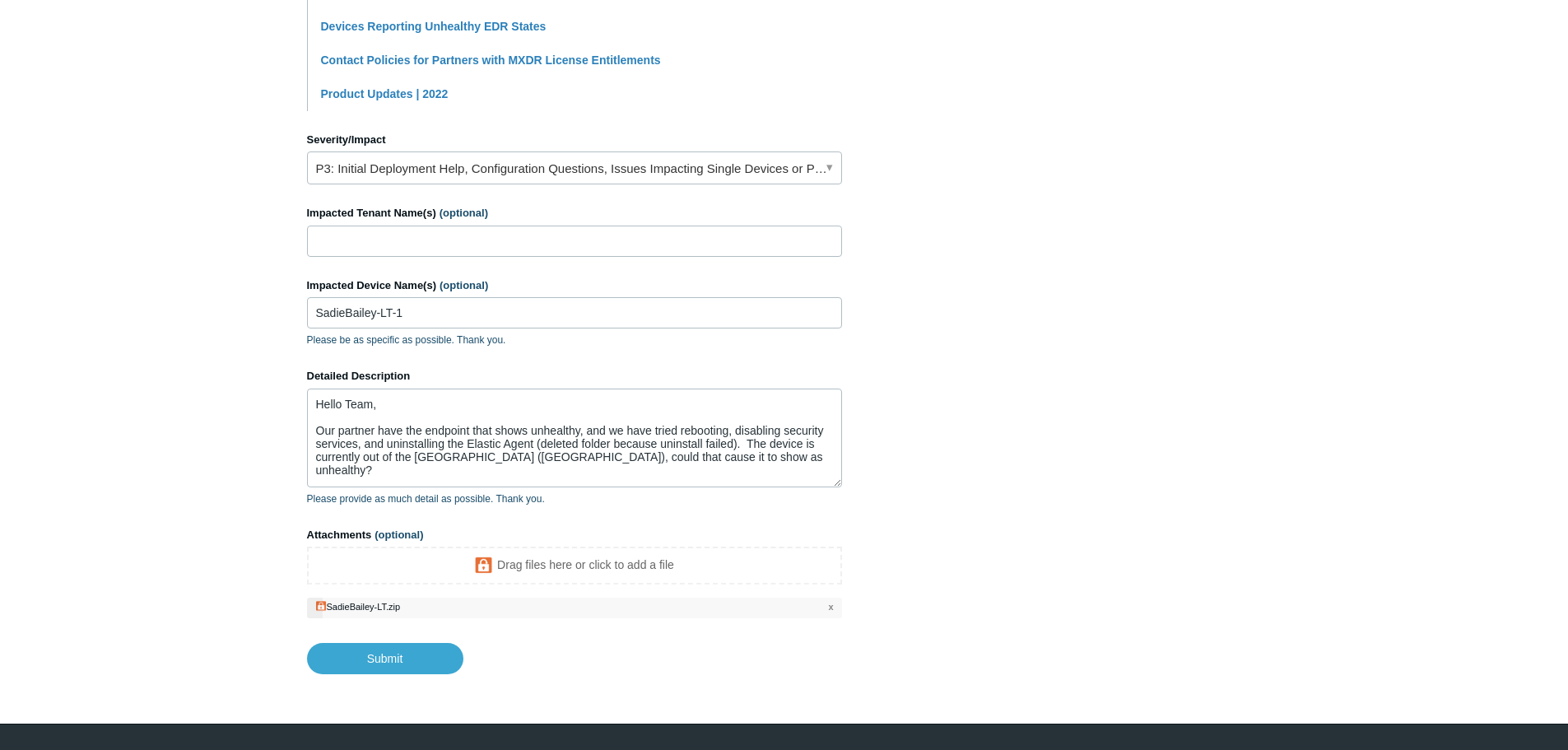
scroll to position [658, 0]
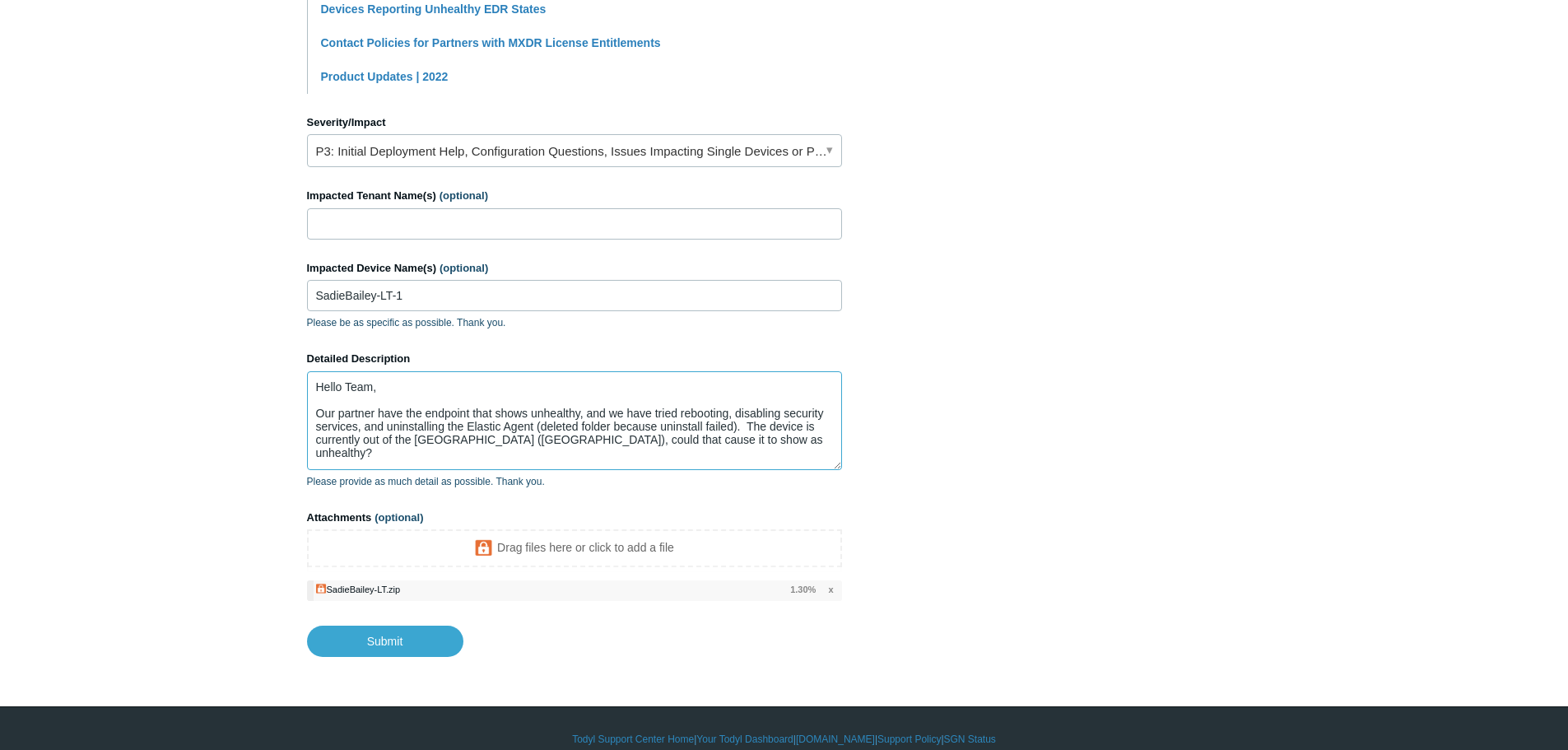
click at [754, 448] on textarea "Hello Team, Our partner have the endpoint that shows unhealthy, and we have tri…" at bounding box center [575, 421] width 535 height 99
click at [376, 412] on textarea "Hello Team, Our partner have the endpoint that shows unhealthy, and we have tri…" at bounding box center [575, 421] width 535 height 99
paste textarea "Advantage Microsystems"
click at [377, 413] on textarea "Hello Team, Our partnerAdvantage Microsystems have the endpoint that shows unhe…" at bounding box center [575, 421] width 535 height 99
type textarea "Hello Team, Our partner from Advantage Microsystems has the endpoint that shows…"
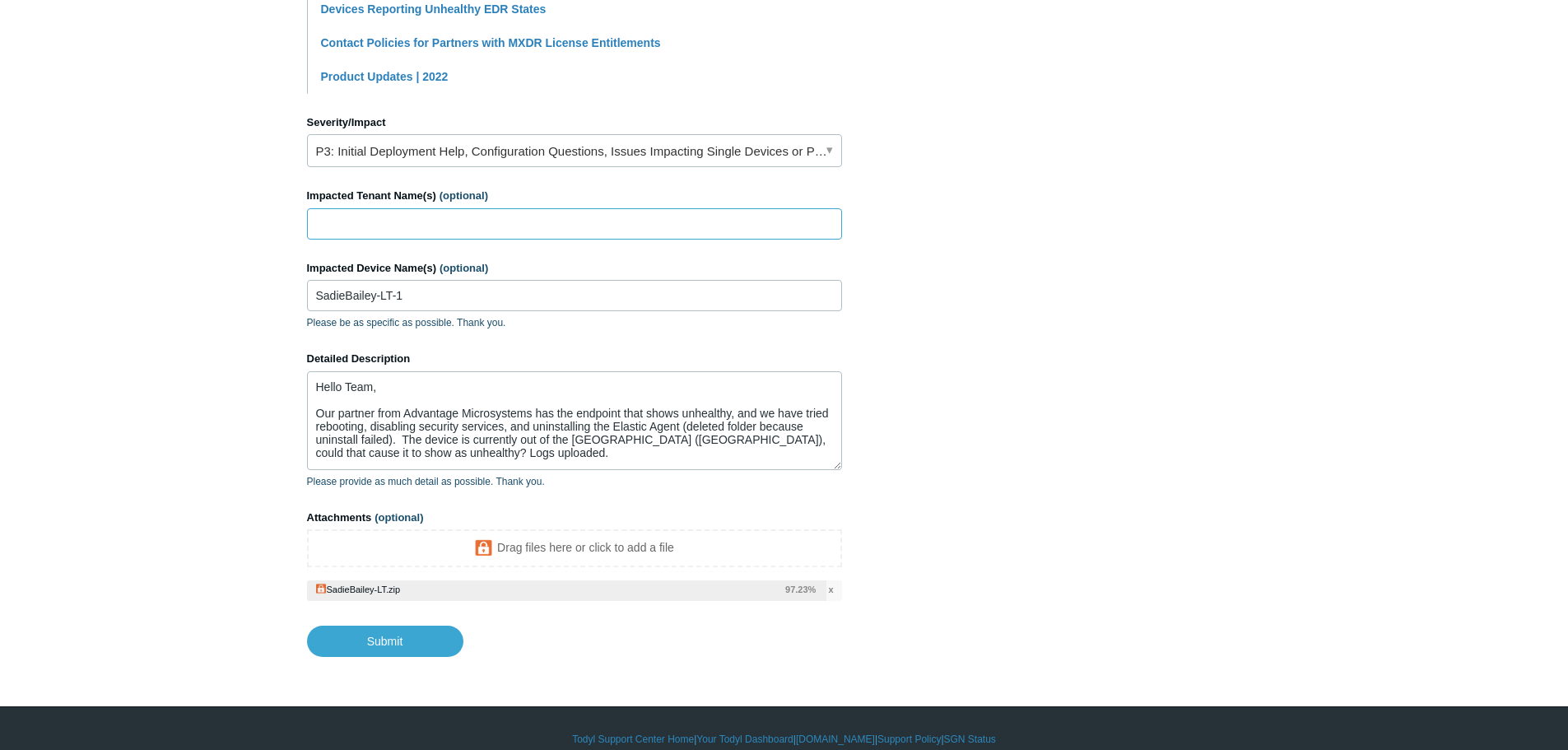
click at [395, 224] on input "Impacted Tenant Name(s) (optional)" at bounding box center [575, 224] width 535 height 31
paste input "Symphony Risk Solutions"
type input "Symphony Risk Solutions"
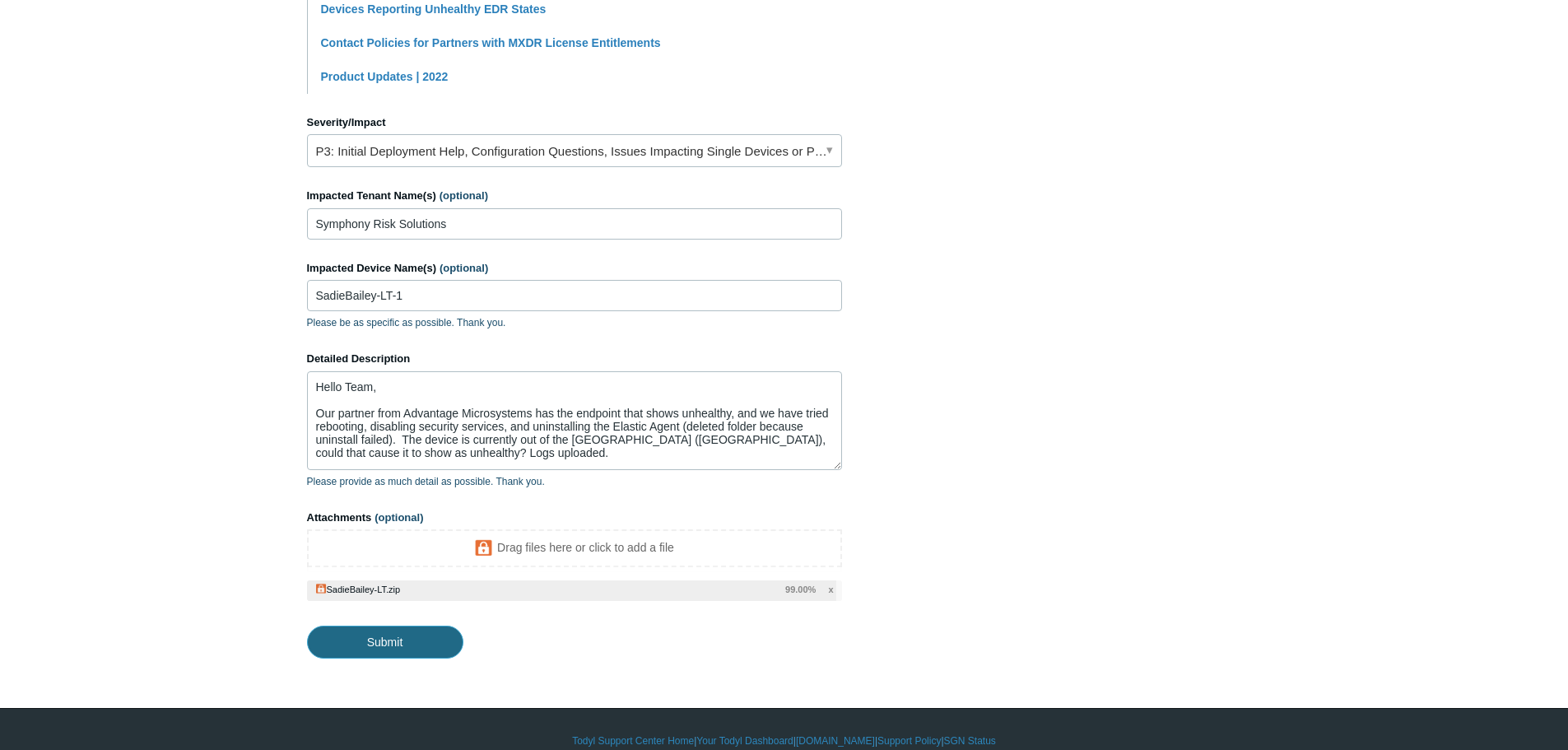
click at [384, 638] on input "Submit" at bounding box center [384, 642] width 156 height 33
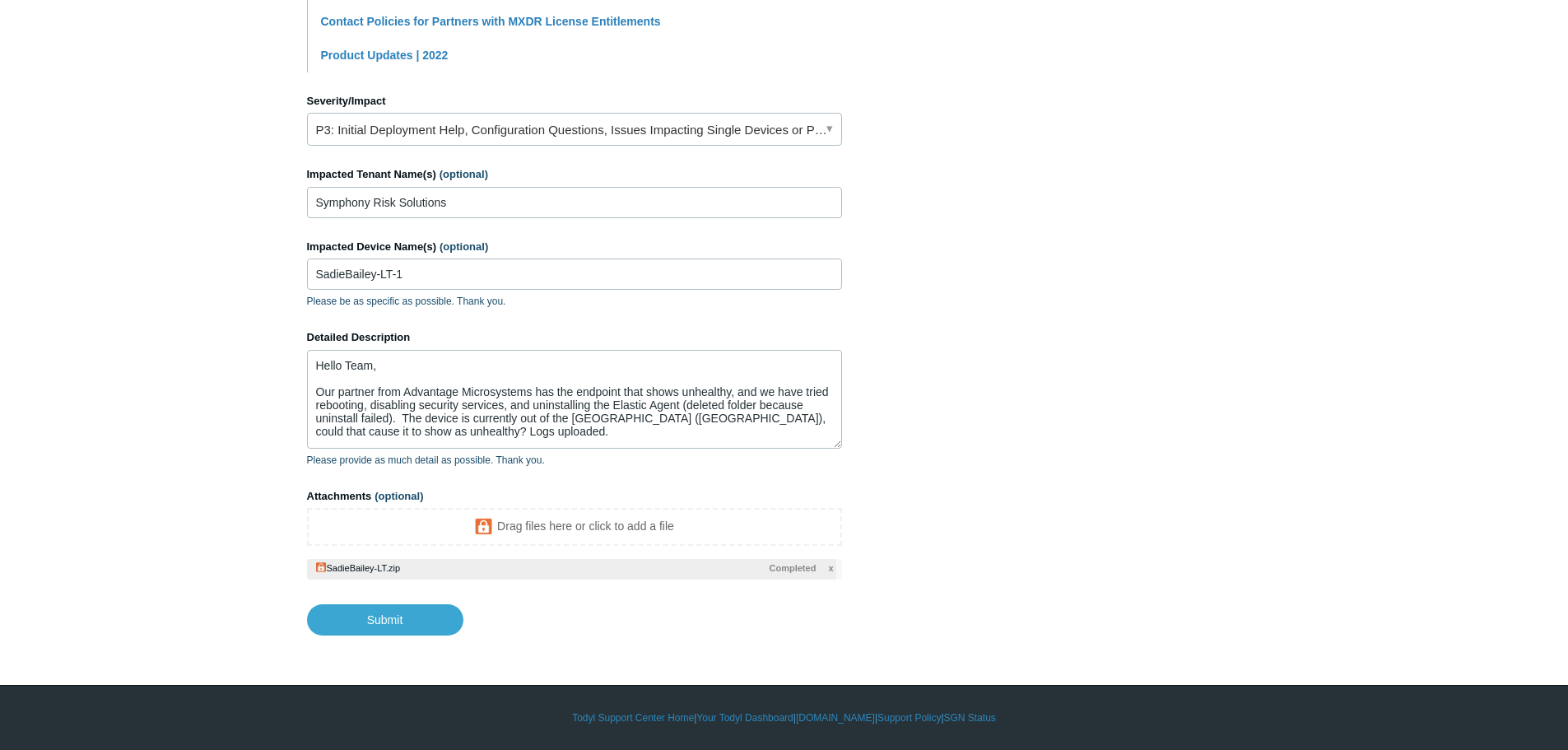
scroll to position [679, 0]
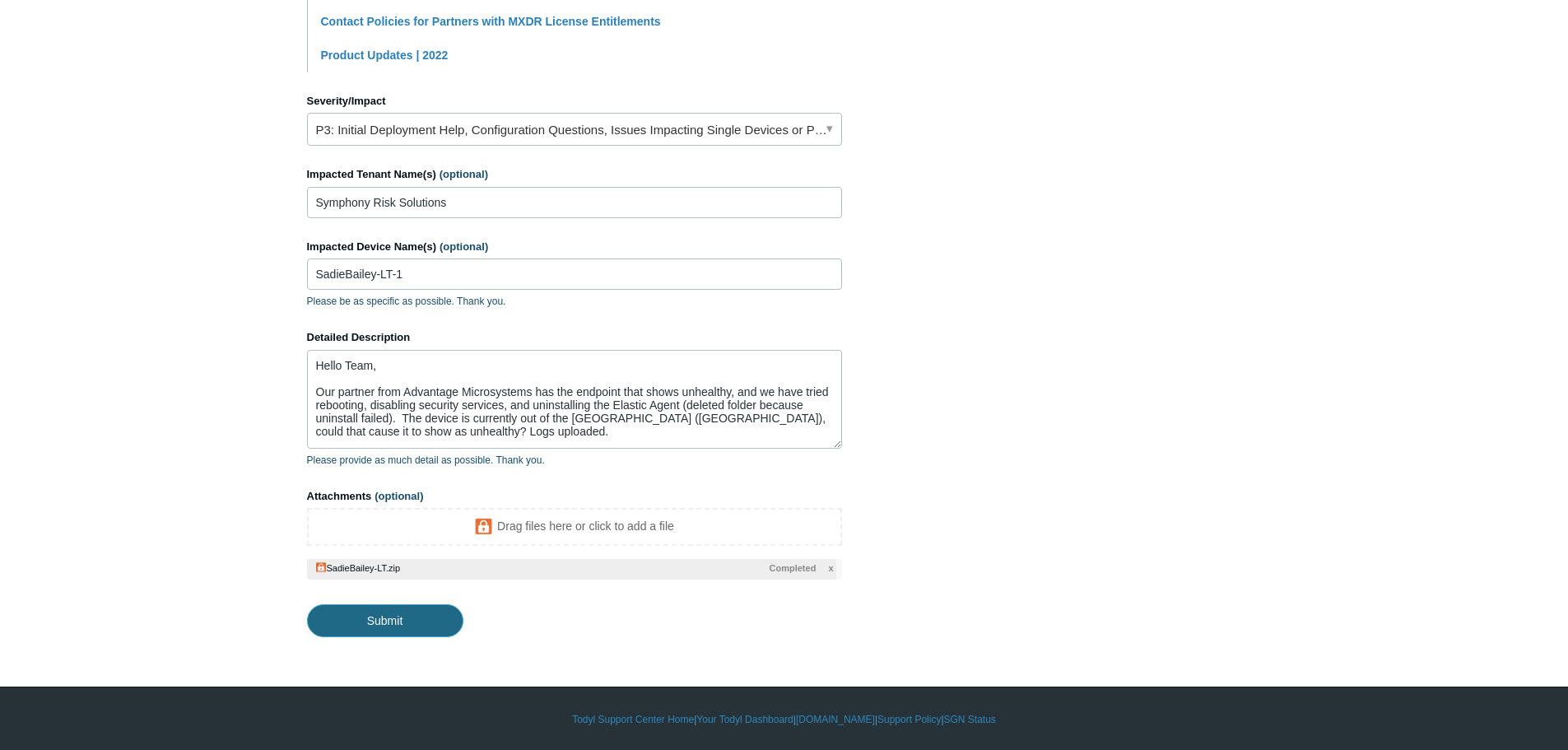
click at [428, 622] on input "Submit" at bounding box center [384, 621] width 156 height 33
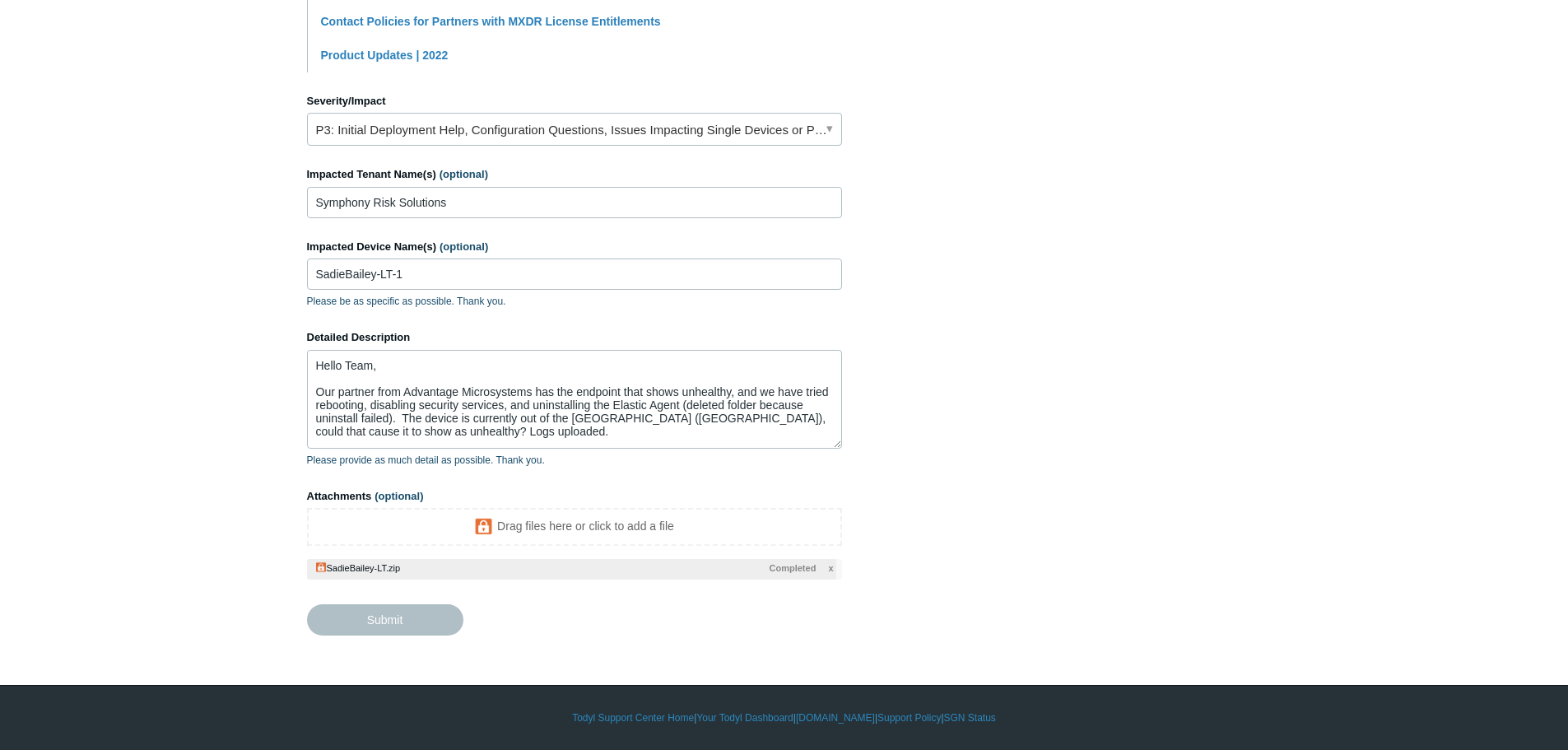
type textarea "Hello Team, Our partner from Advantage Microsystems has the endpoint that shows…"
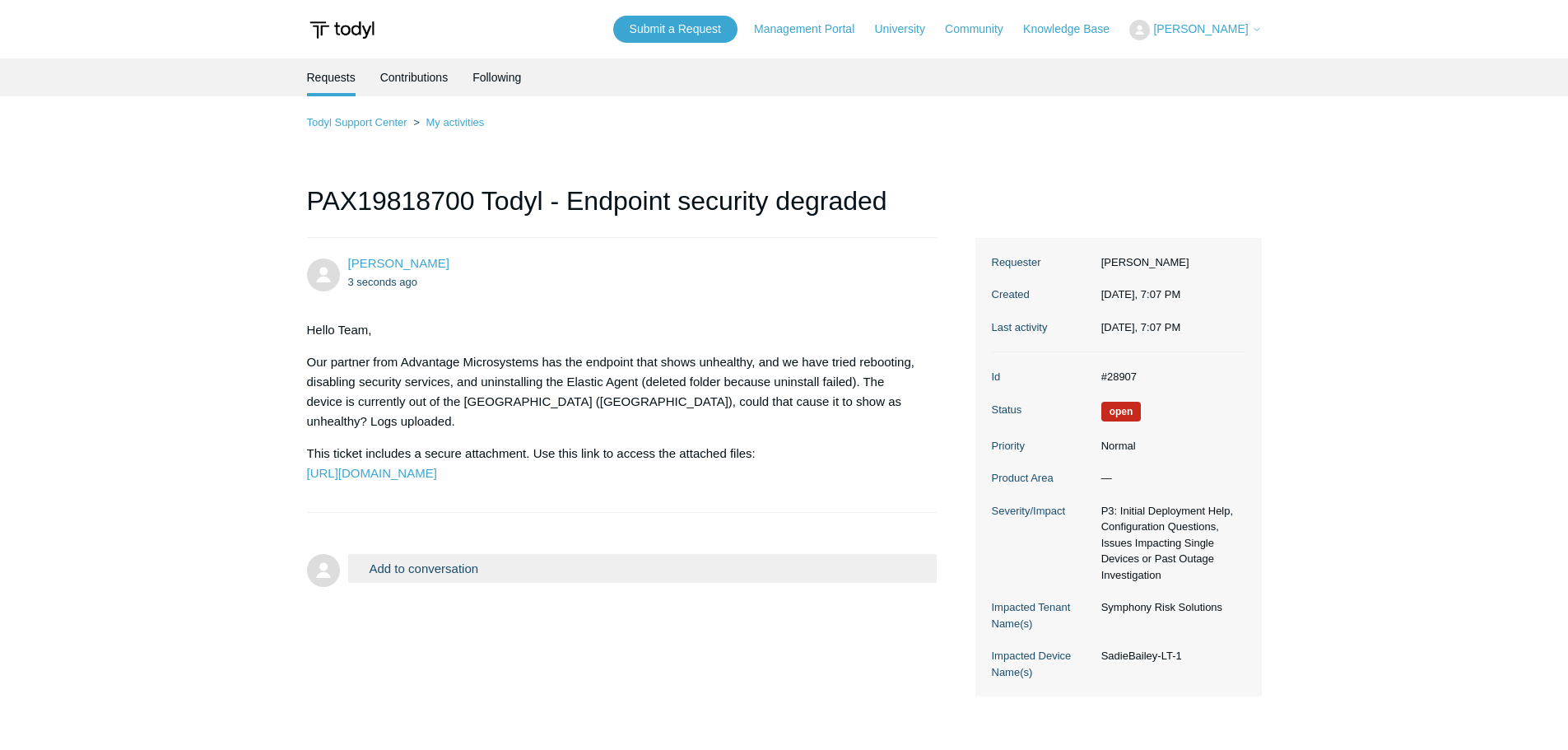
click at [1117, 373] on dd "#28907" at bounding box center [1169, 376] width 152 height 17
copy dd "28907"
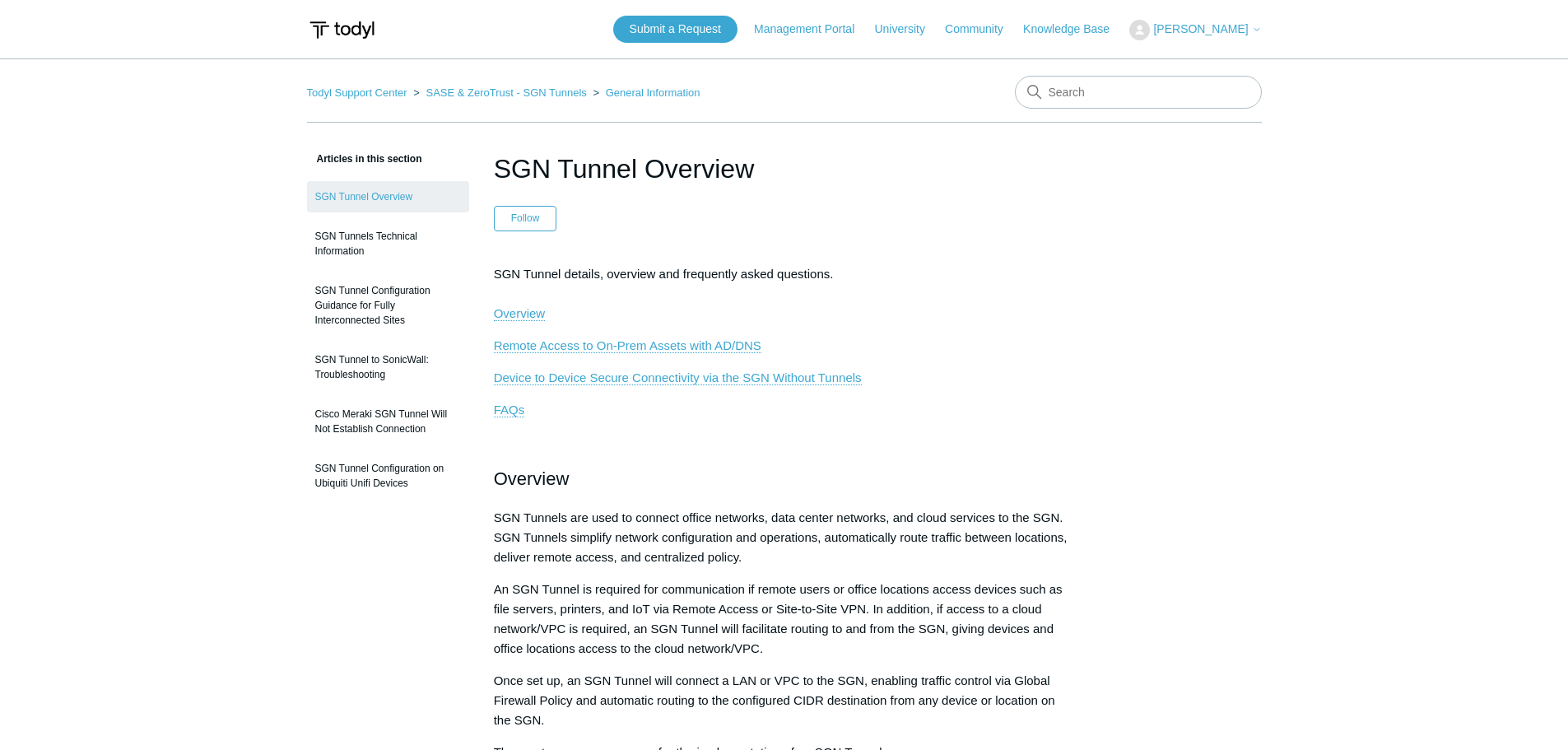
click at [1182, 26] on span "[PERSON_NAME]" at bounding box center [1200, 28] width 95 height 13
click at [1165, 62] on link "My Support Requests" at bounding box center [1210, 64] width 161 height 28
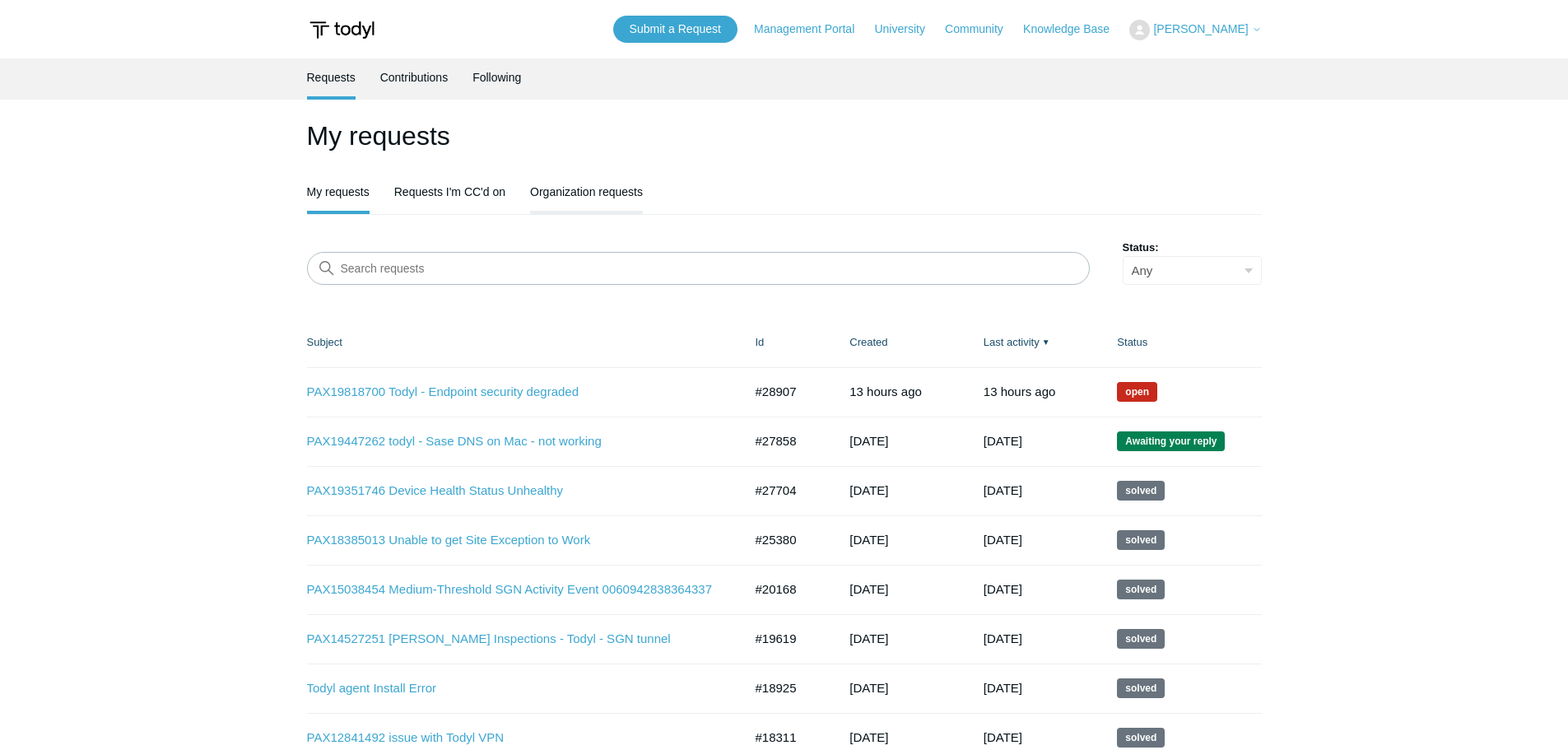
click at [538, 201] on link "Organization requests" at bounding box center [585, 189] width 113 height 34
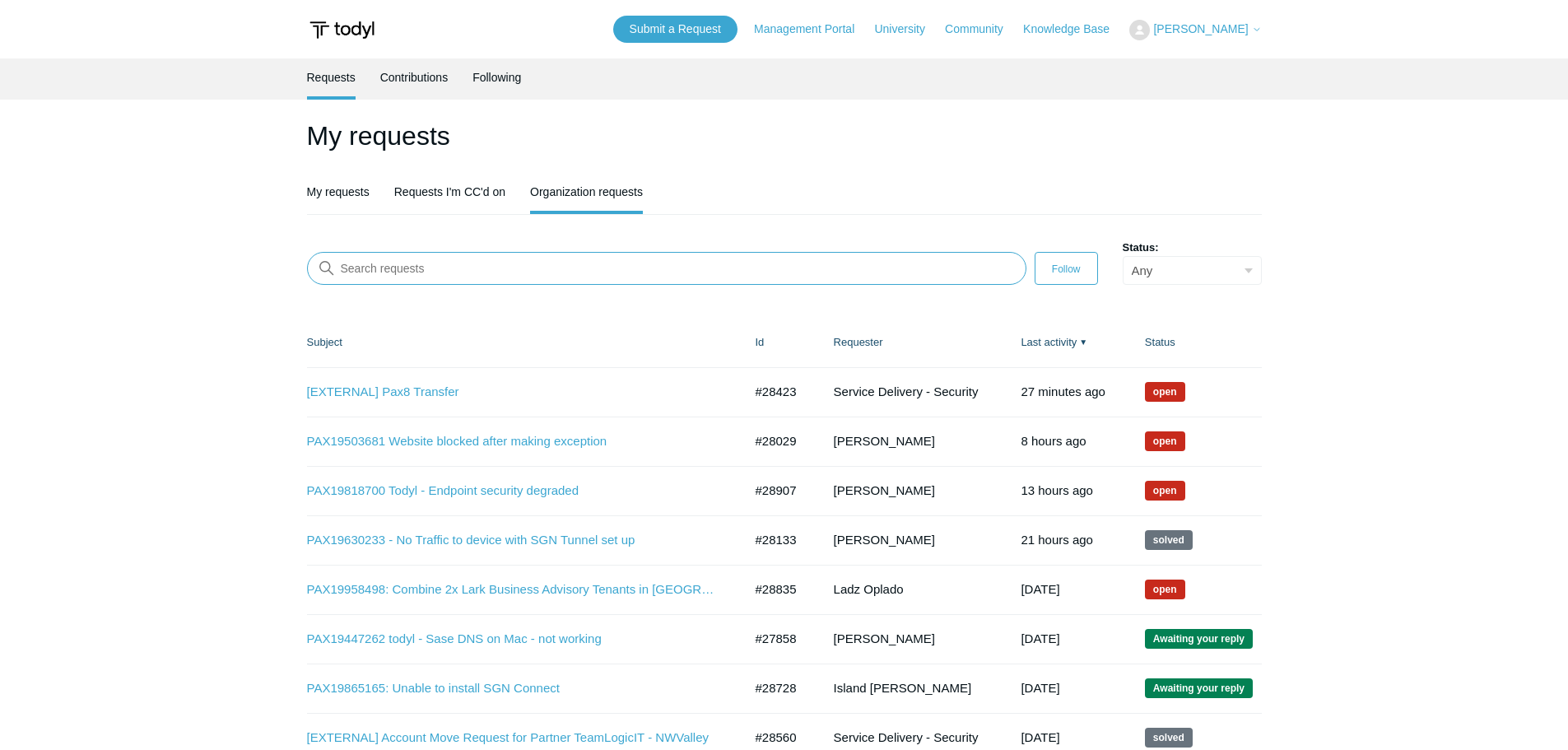
click at [449, 260] on input "Search requests" at bounding box center [667, 269] width 720 height 33
paste input "28029"
type input "28029"
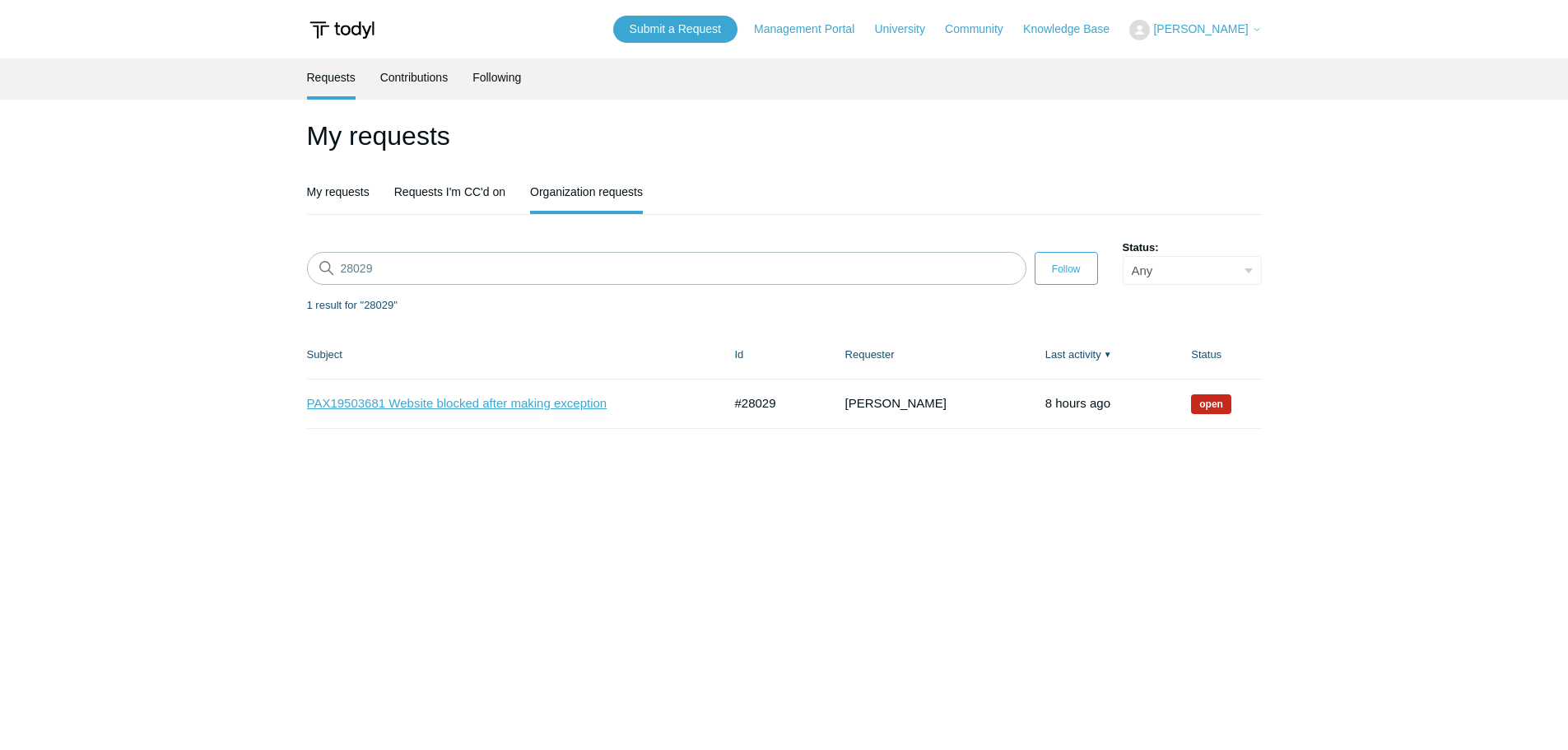
click at [471, 403] on link "PAX19503681 Website blocked after making exception" at bounding box center [502, 403] width 391 height 19
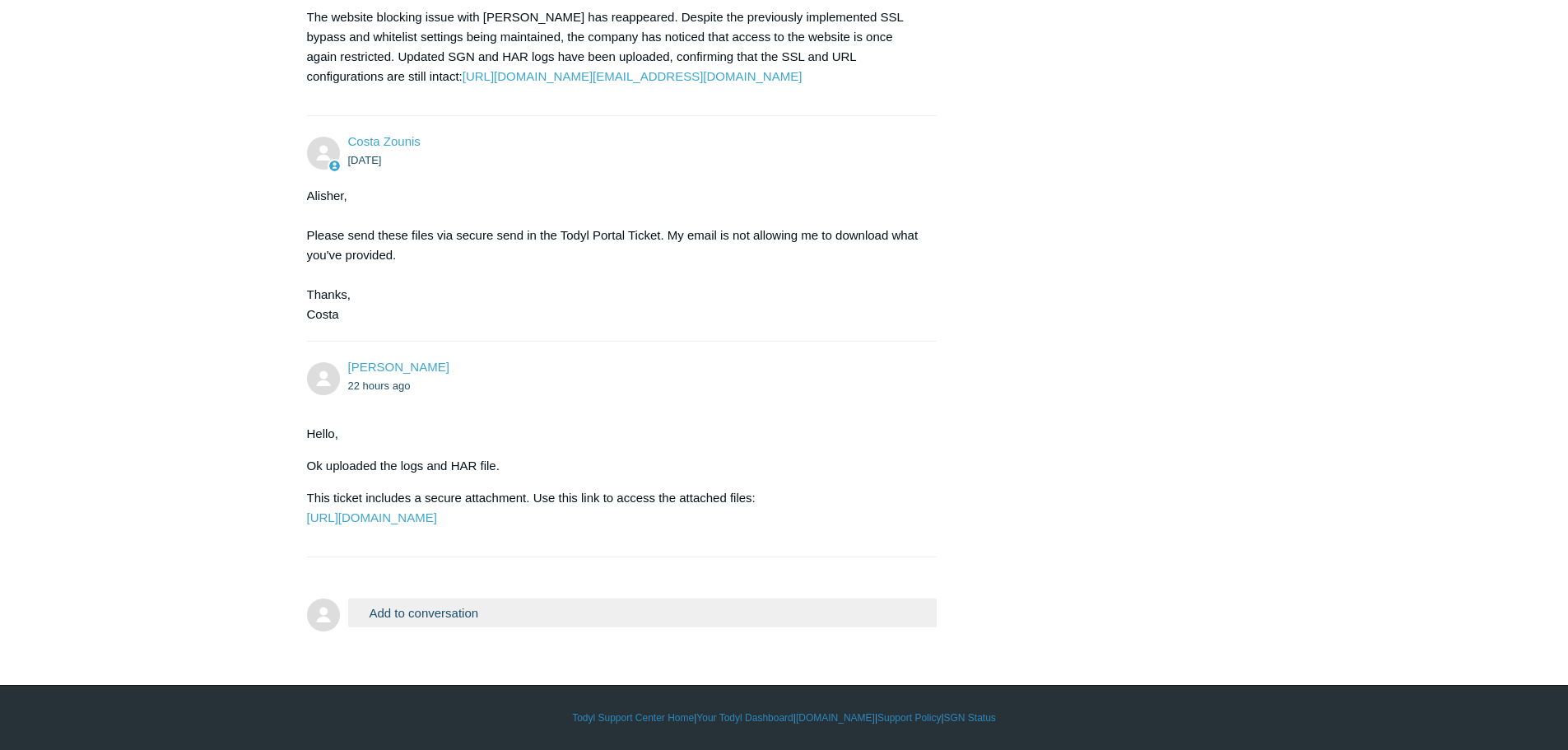
scroll to position [1972, 0]
